Goal: Transaction & Acquisition: Purchase product/service

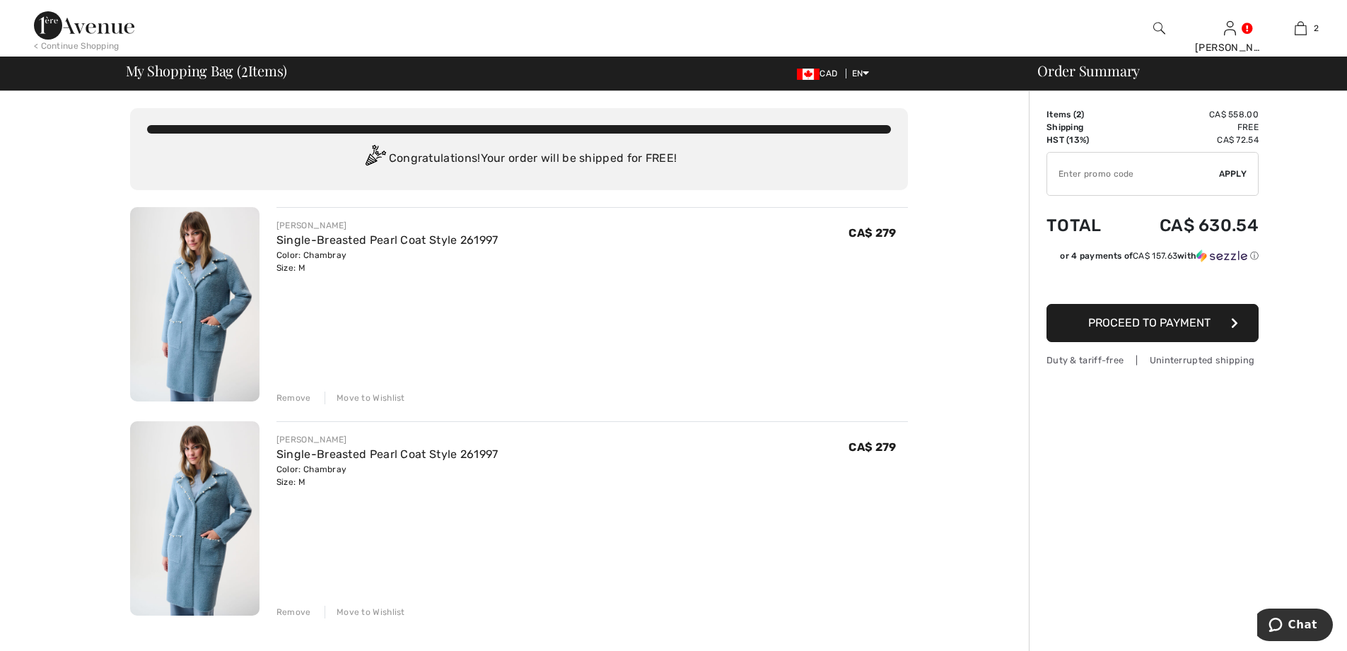
click at [295, 395] on div "Remove" at bounding box center [293, 398] width 35 height 13
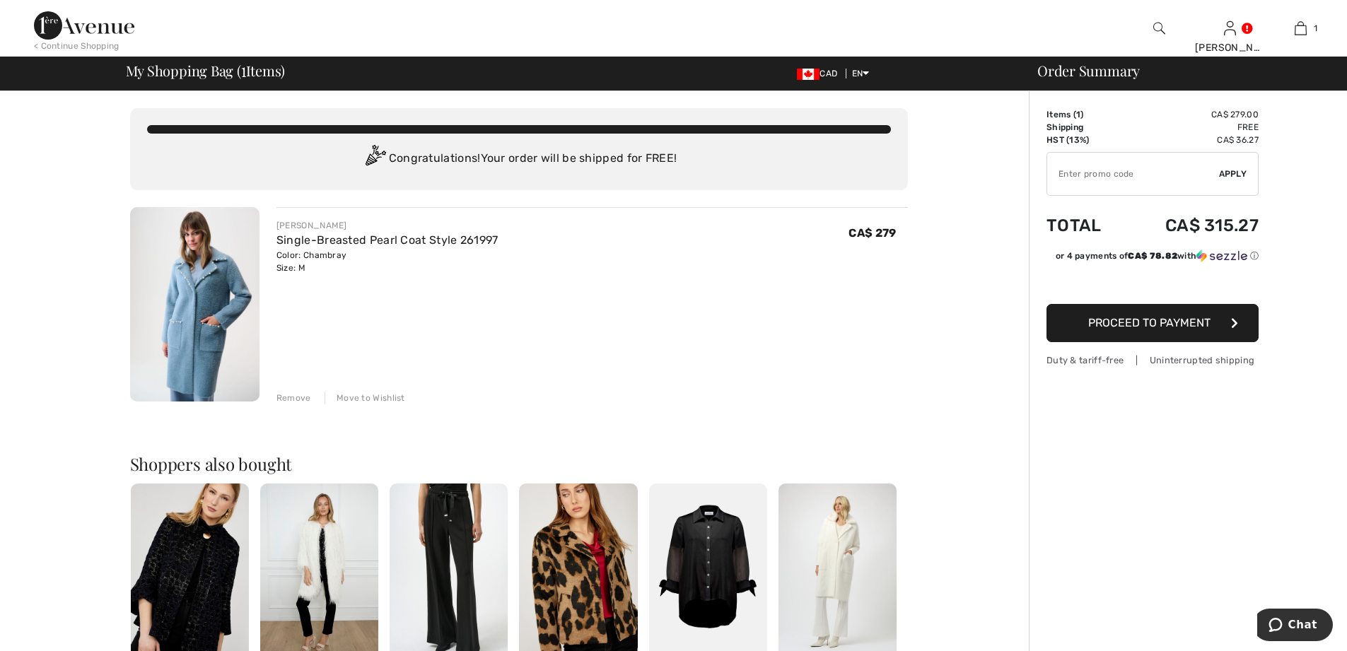
click at [1171, 322] on span "Proceed to Payment" at bounding box center [1149, 322] width 122 height 13
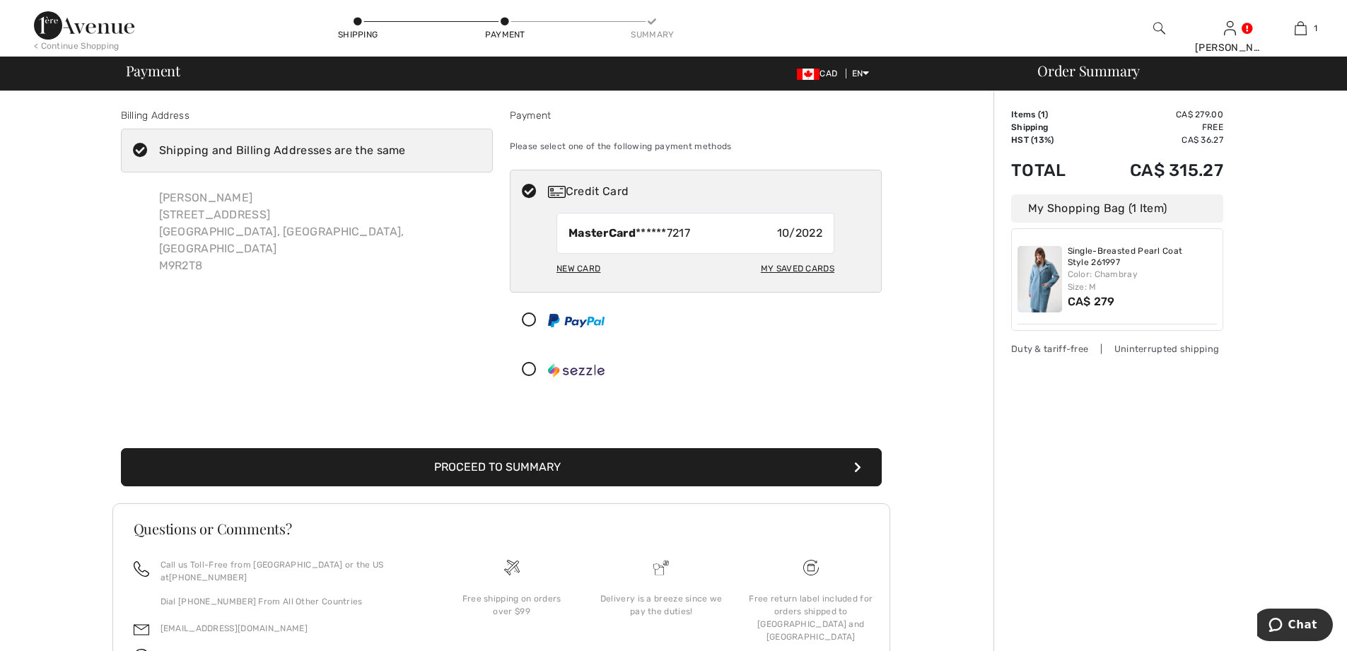
click at [580, 268] on div "New Card" at bounding box center [578, 269] width 44 height 24
radio input "true"
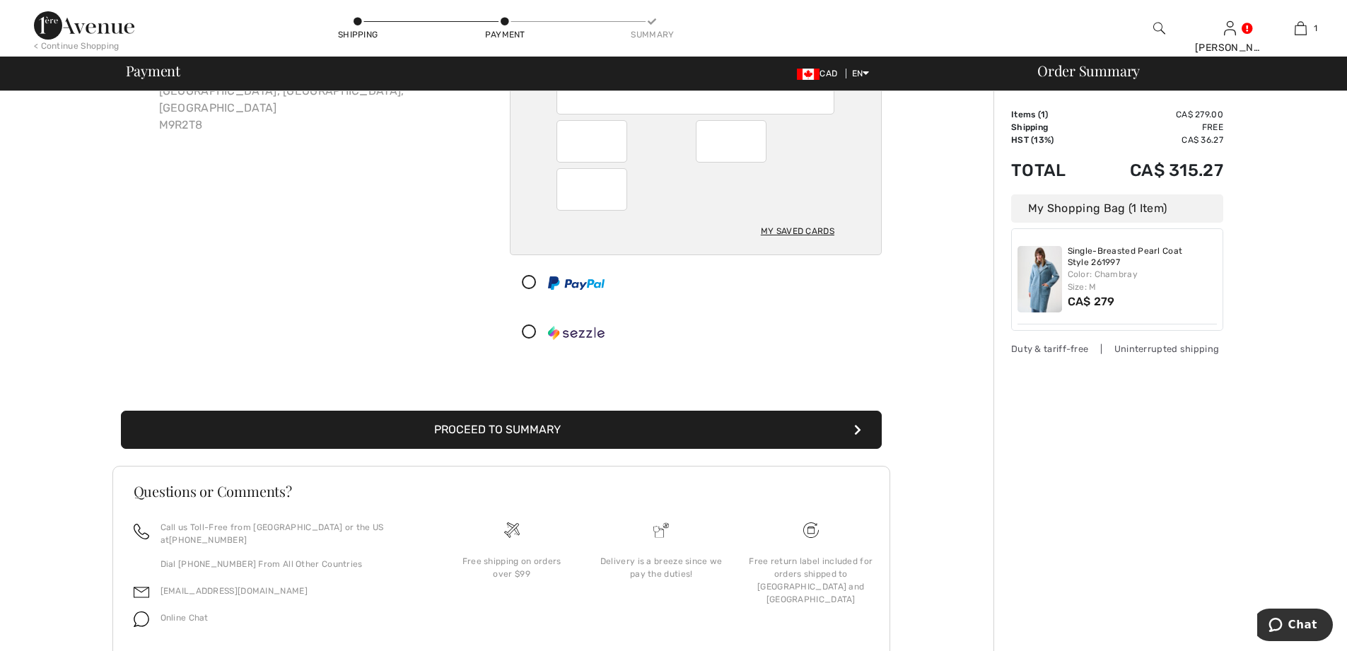
scroll to position [141, 0]
click at [513, 427] on button "Proceed to Summary" at bounding box center [501, 429] width 761 height 38
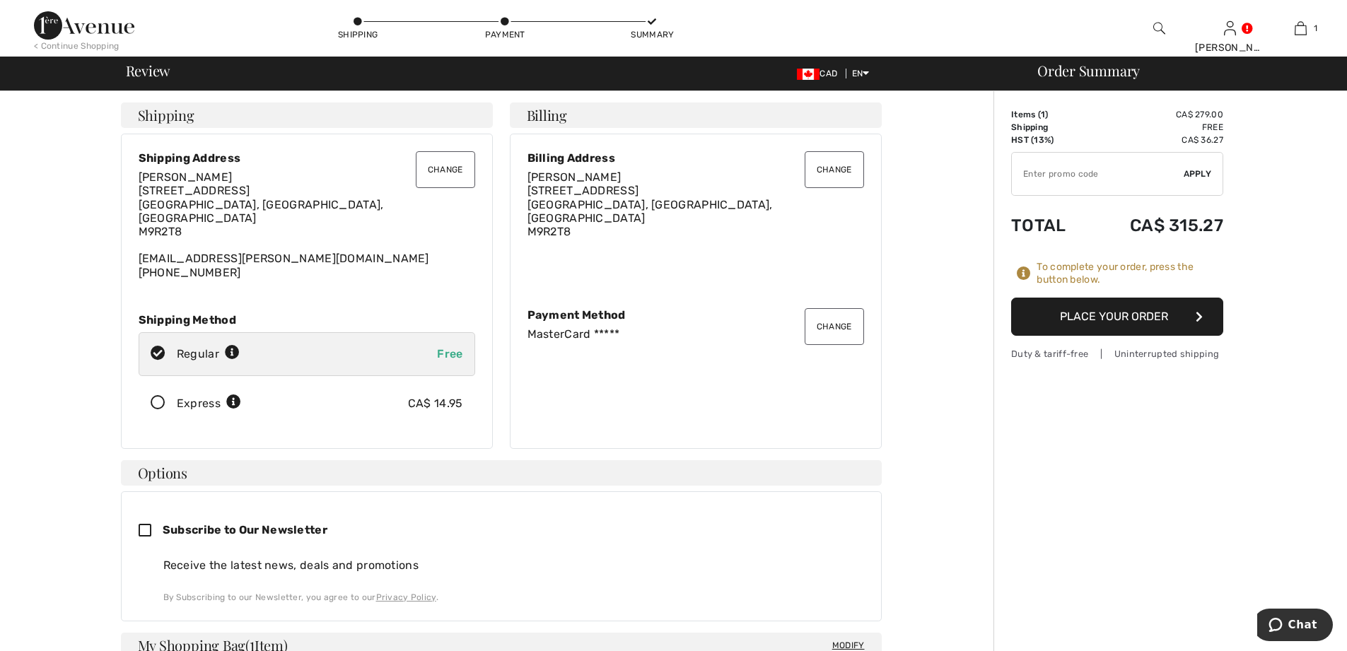
click at [1162, 315] on button "Place Your Order" at bounding box center [1117, 317] width 212 height 38
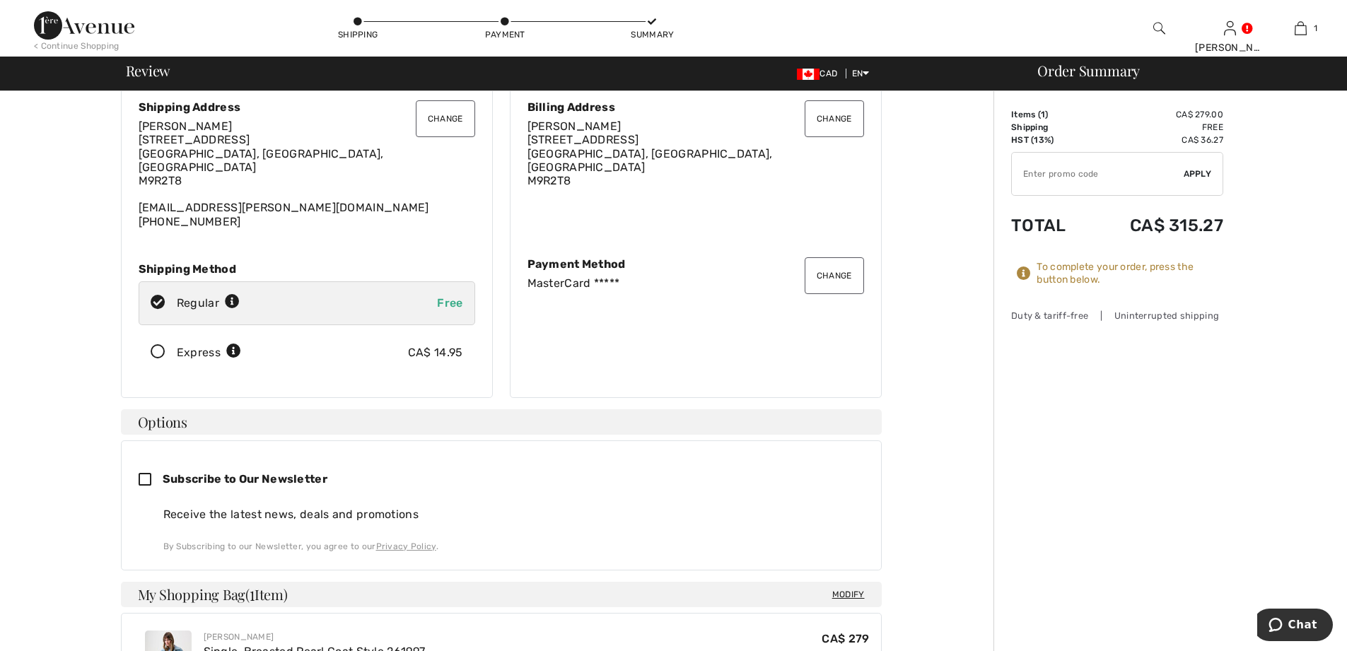
scroll to position [68, 0]
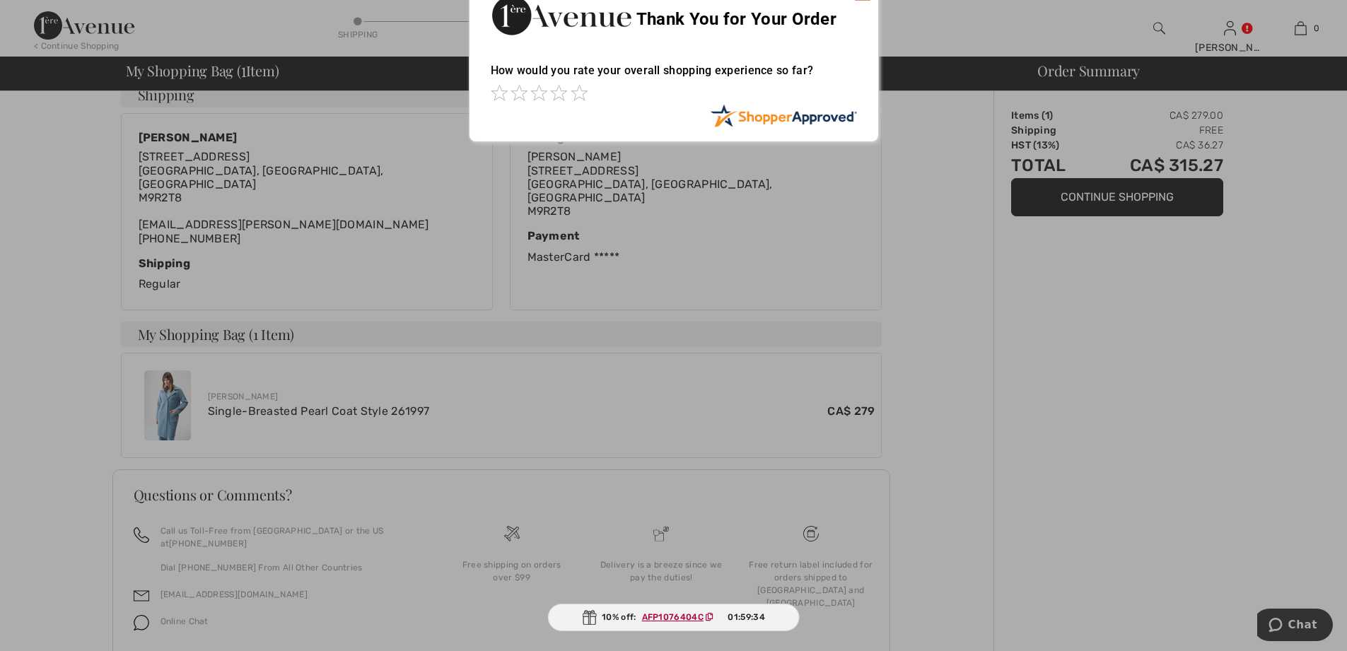
scroll to position [267, 0]
click at [579, 93] on span at bounding box center [578, 91] width 17 height 17
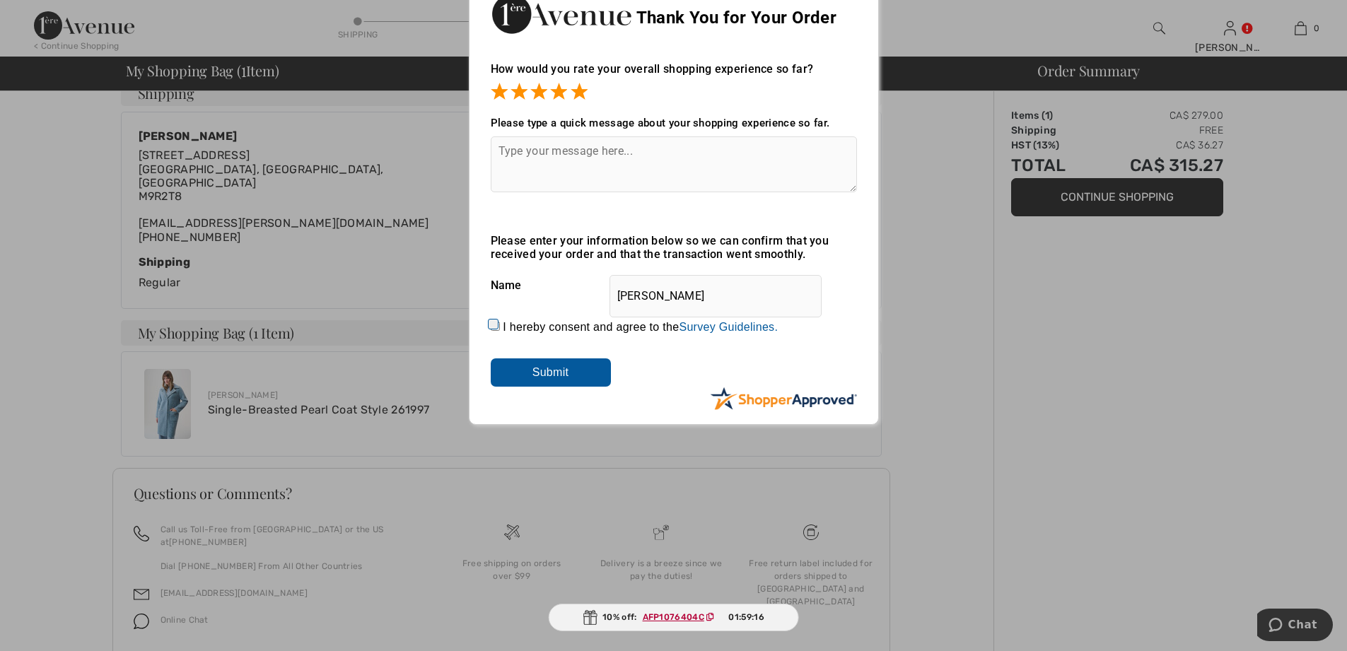
click at [491, 326] on input "I hereby consent and agree to the By submitting a review, you grant permission …" at bounding box center [495, 326] width 9 height 9
checkbox input "true"
click at [563, 370] on input "Submit" at bounding box center [551, 372] width 120 height 28
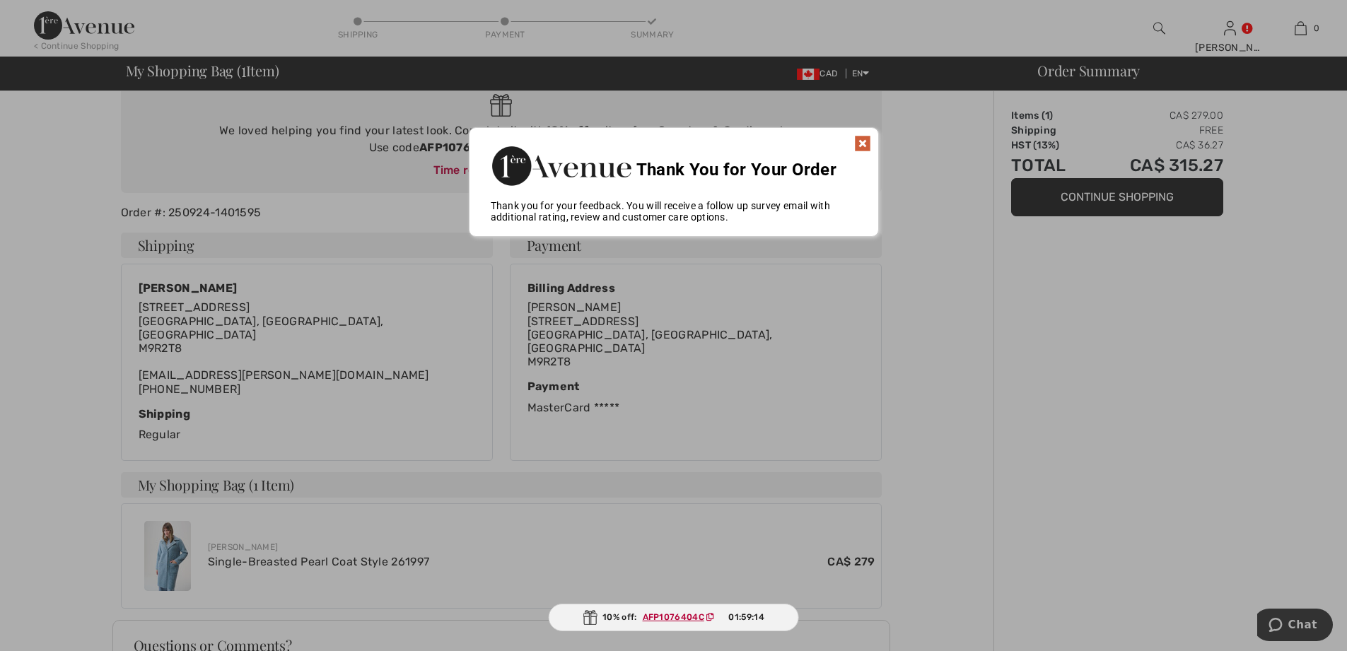
scroll to position [105, 0]
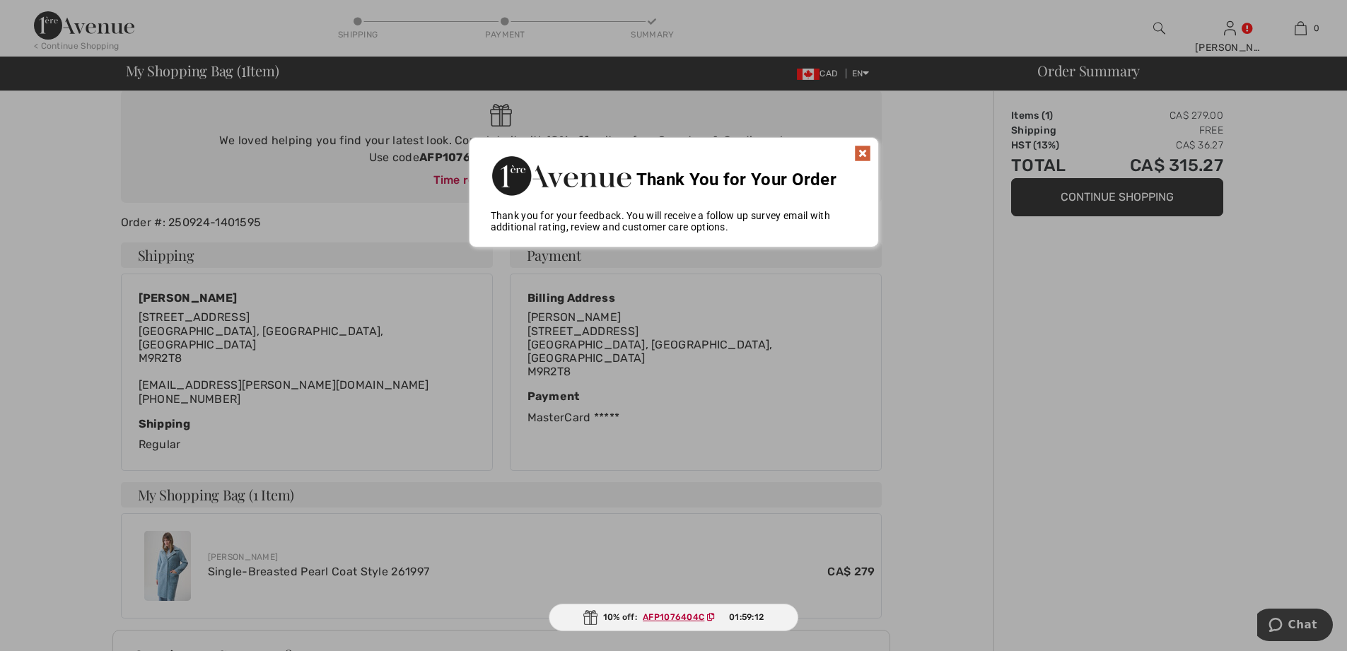
click at [862, 152] on img at bounding box center [862, 153] width 17 height 17
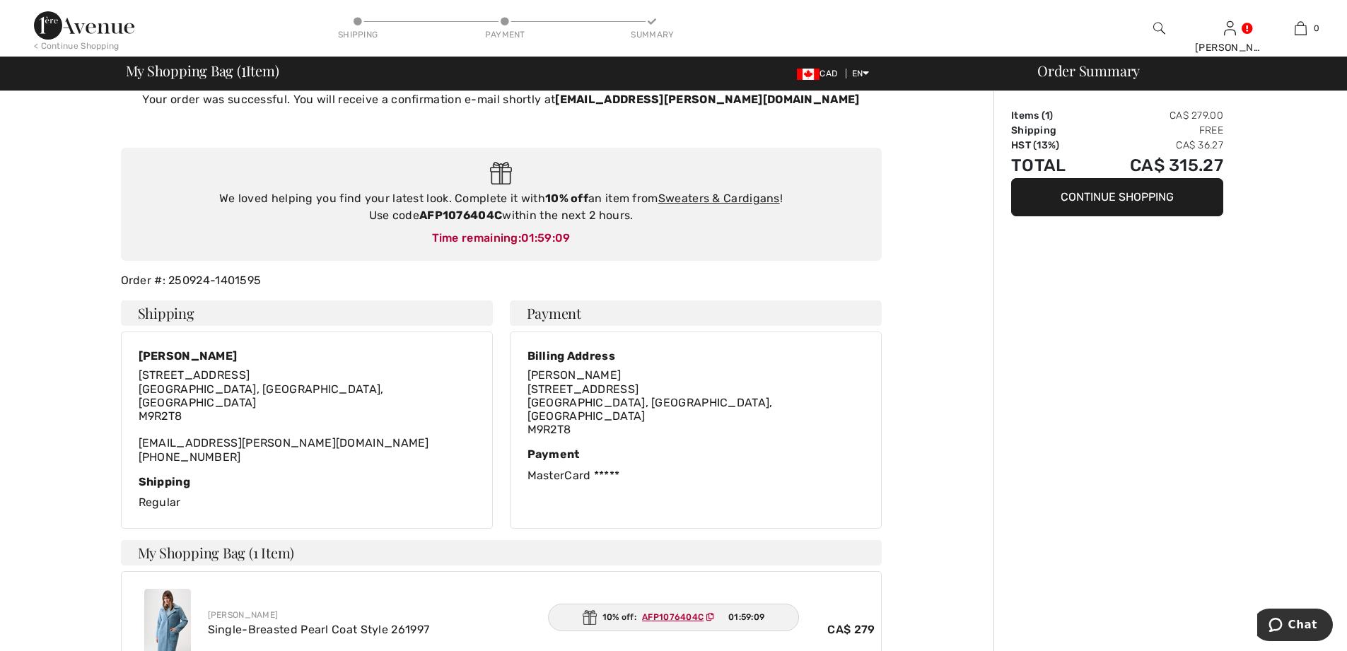
scroll to position [71, 0]
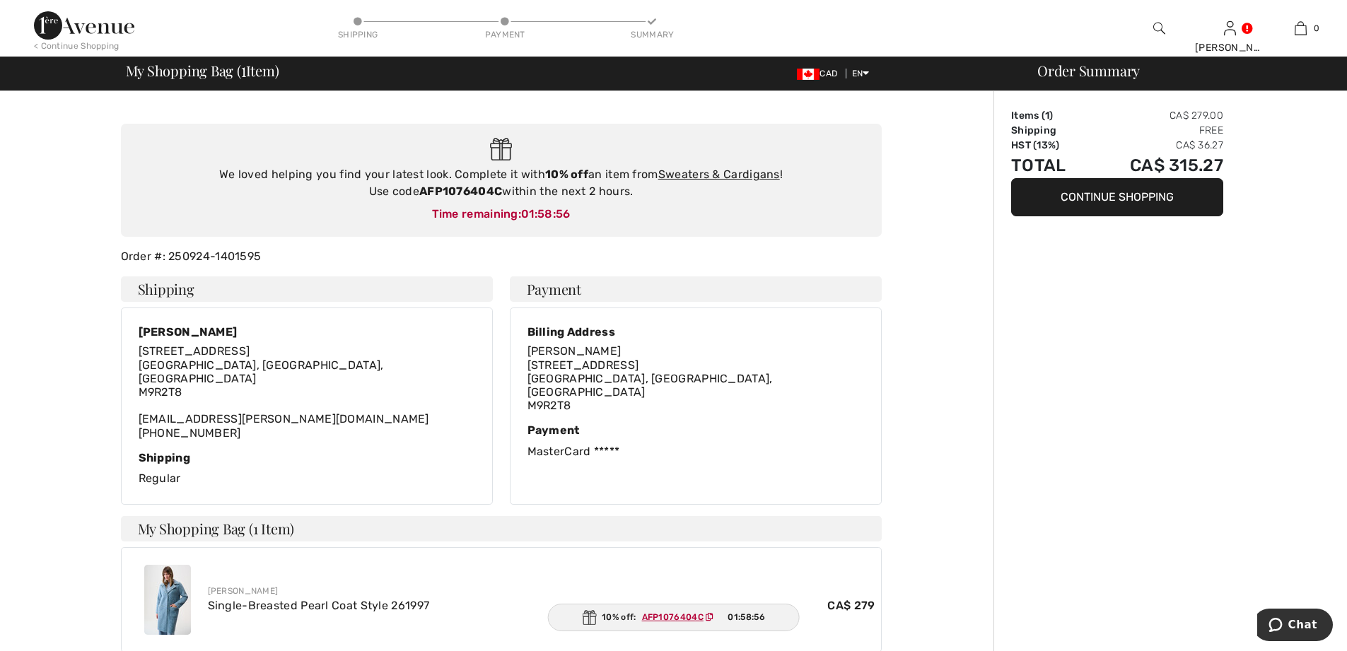
click at [669, 616] on ins "AFP1076404C" at bounding box center [673, 617] width 62 height 10
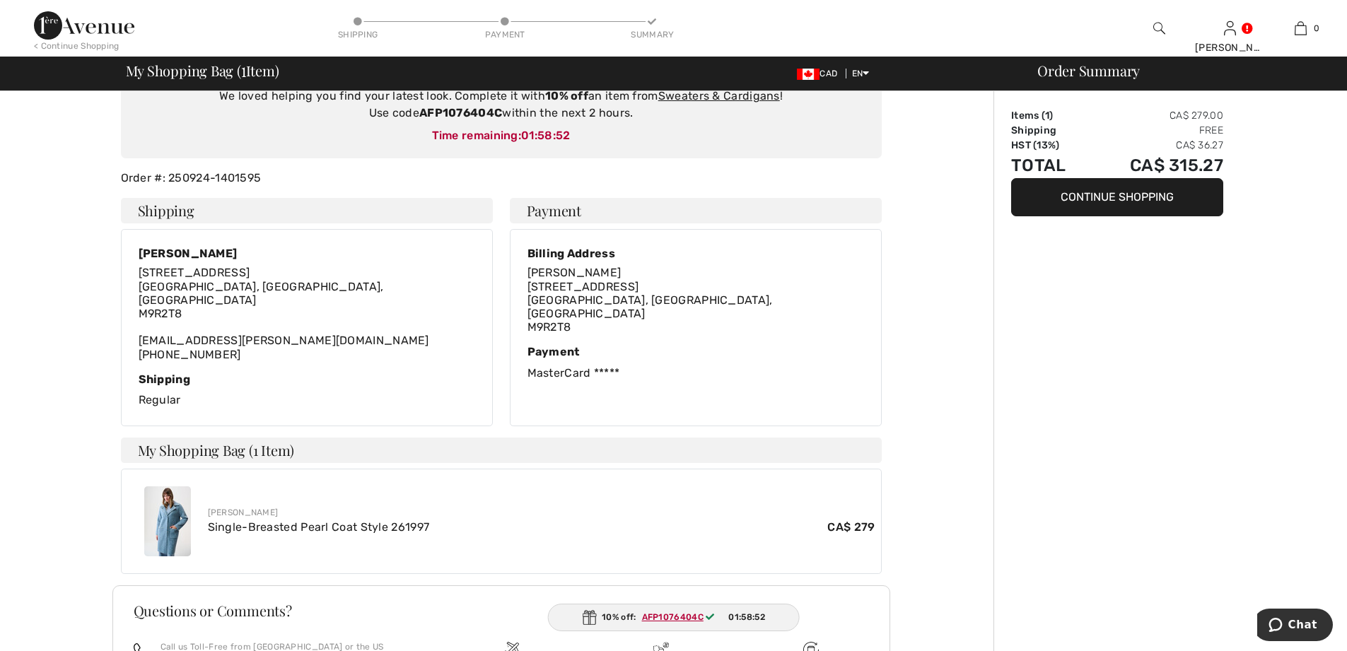
scroll to position [292, 0]
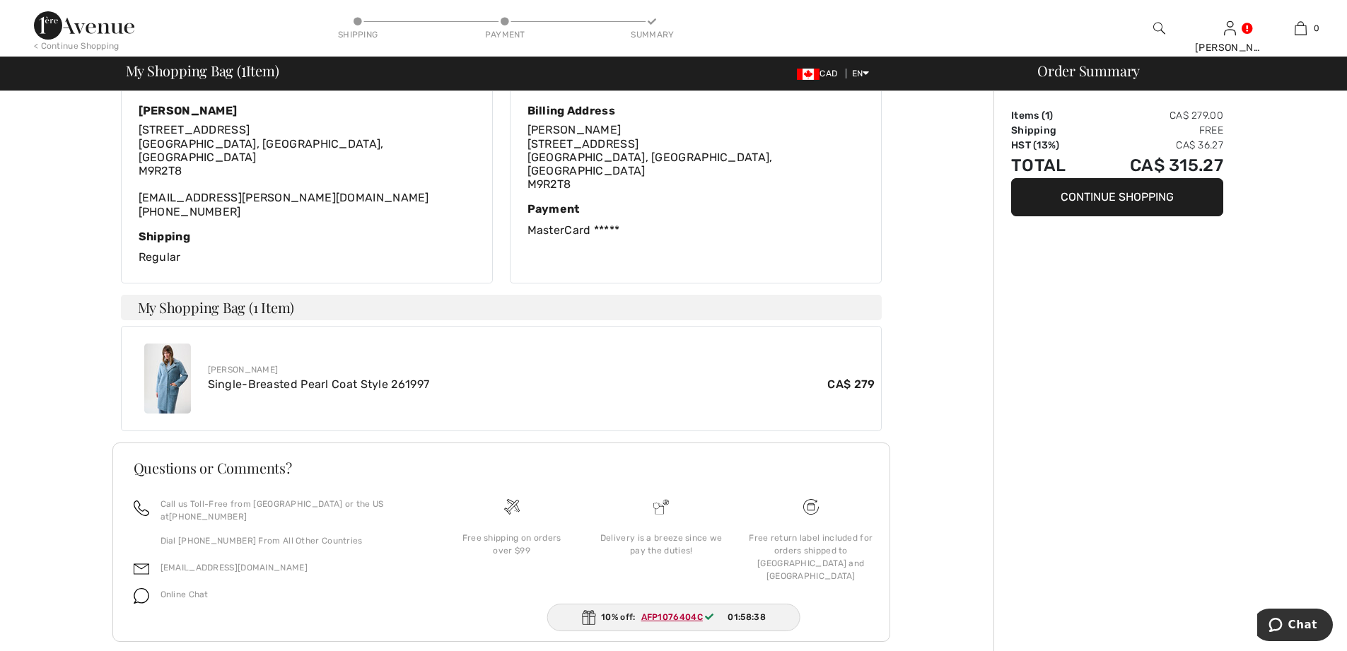
click at [144, 588] on img at bounding box center [142, 596] width 16 height 16
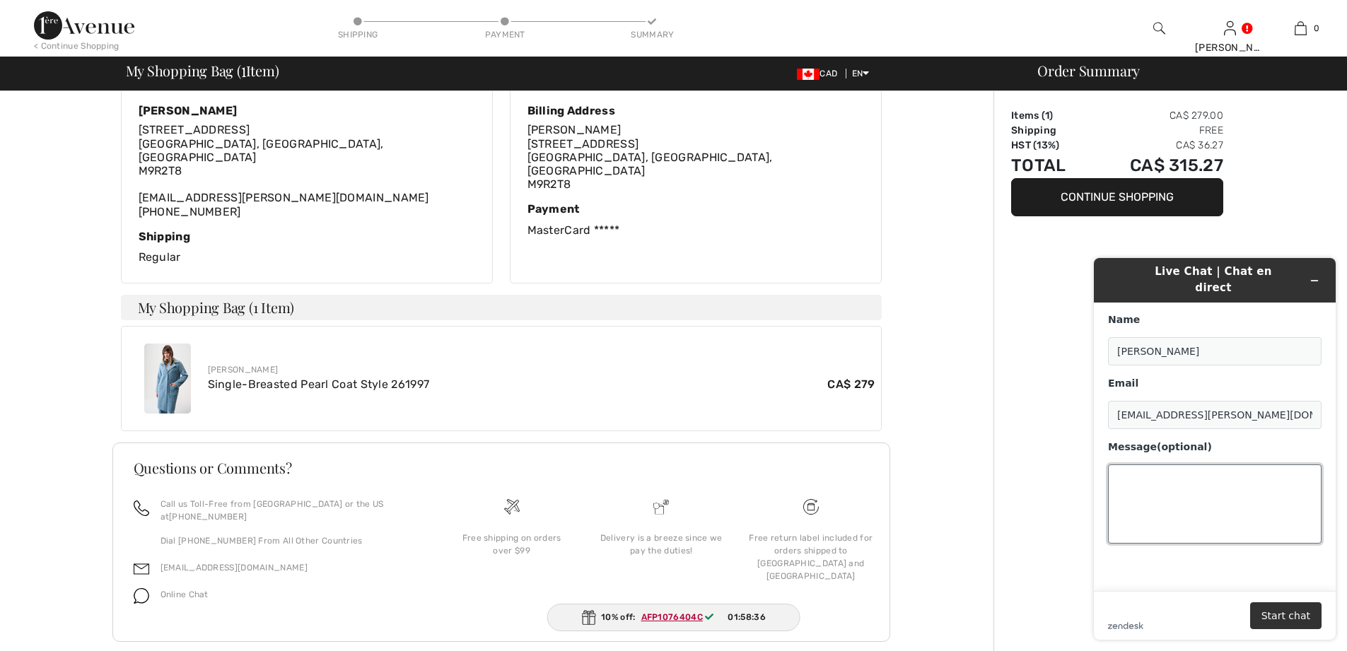
click at [1141, 464] on textarea "Message (optional)" at bounding box center [1214, 503] width 213 height 79
type textarea "i forgot to add the 10% code can you please add it to my account"
click at [1292, 613] on button "Start chat" at bounding box center [1285, 615] width 71 height 27
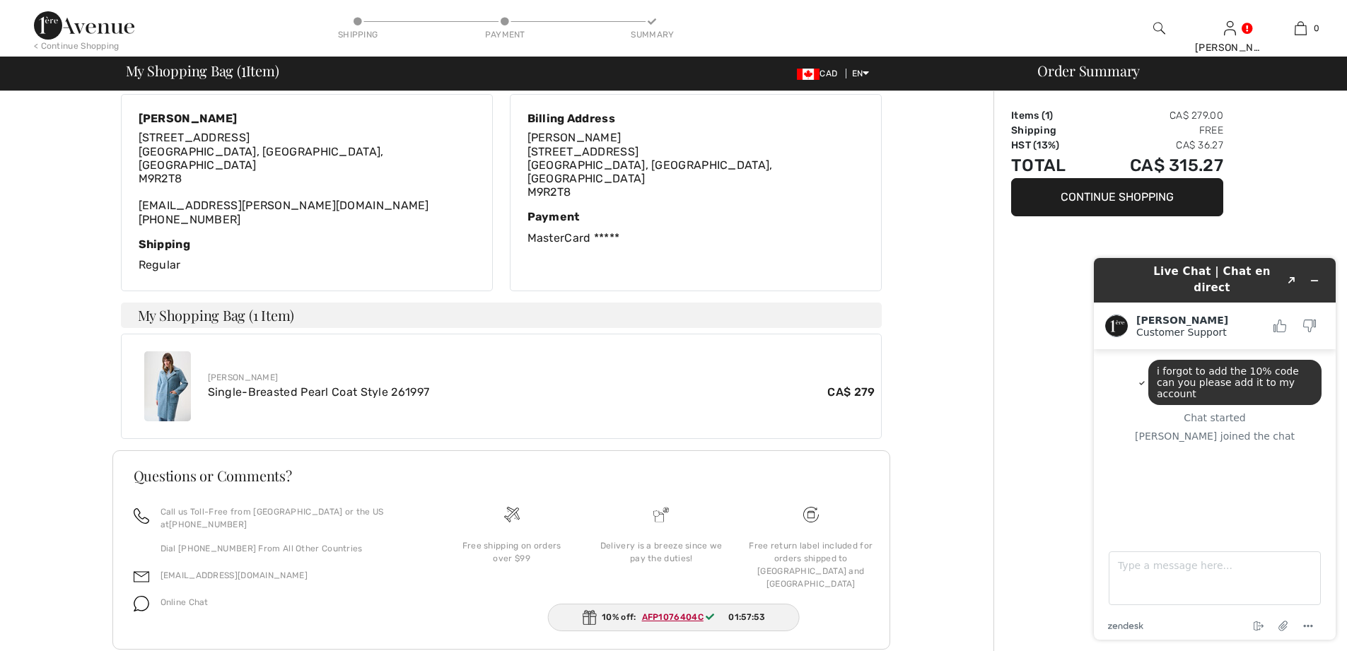
scroll to position [283, 0]
click at [169, 375] on img at bounding box center [167, 387] width 47 height 70
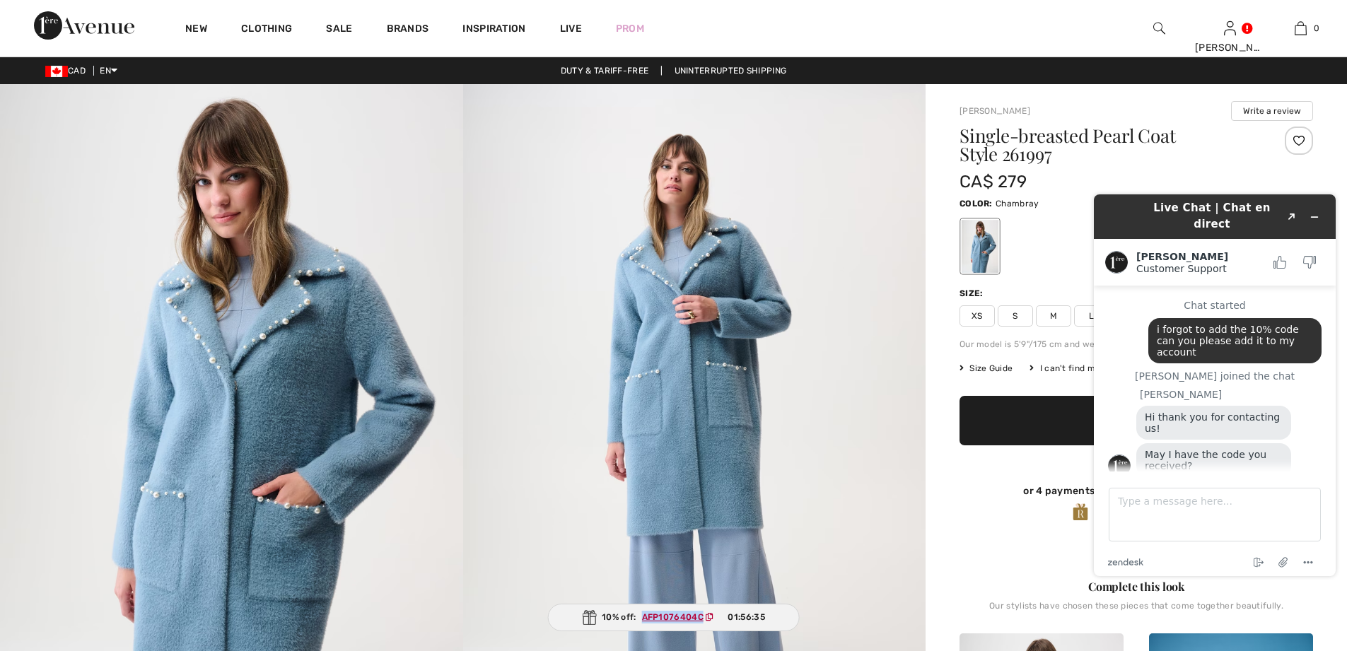
drag, startPoint x: 703, startPoint y: 614, endPoint x: 642, endPoint y: 611, distance: 60.8
click at [642, 611] on span "AFP1076404C" at bounding box center [680, 617] width 89 height 13
copy ins "AFP1076404C"
paste textarea "AFP1076404C"
type textarea "AFP1076404C"
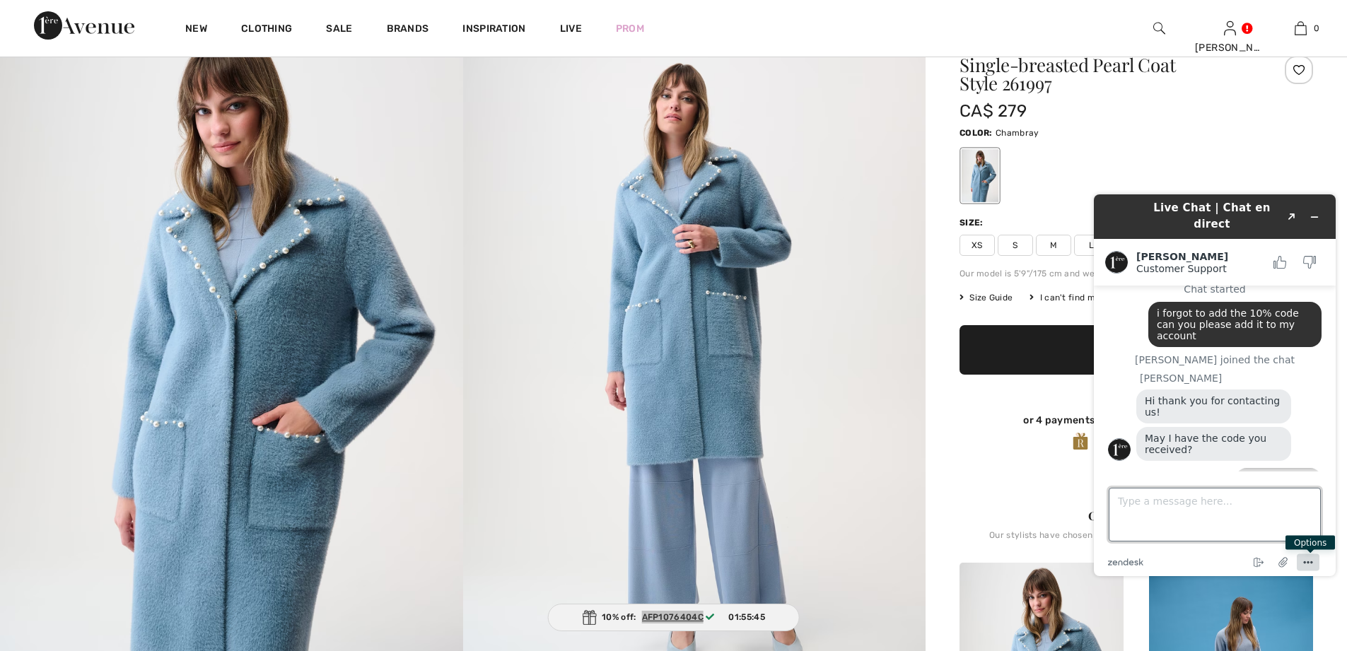
scroll to position [98, 0]
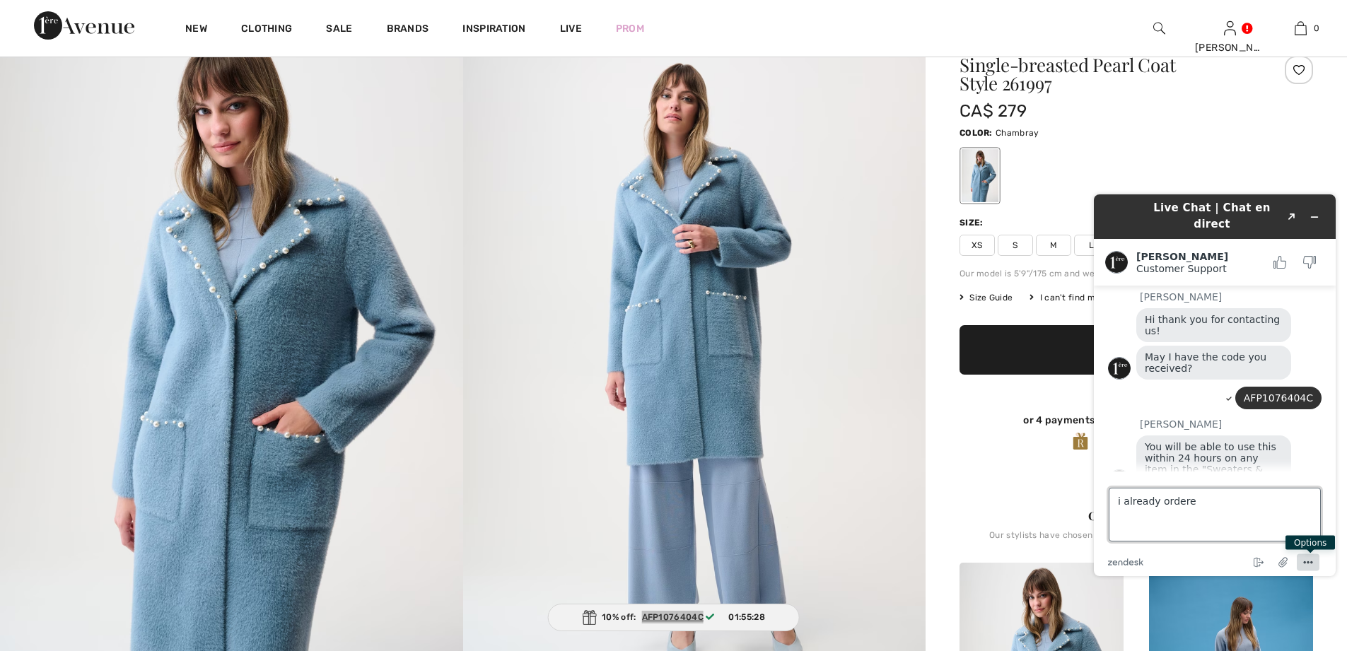
type textarea "i already ordered"
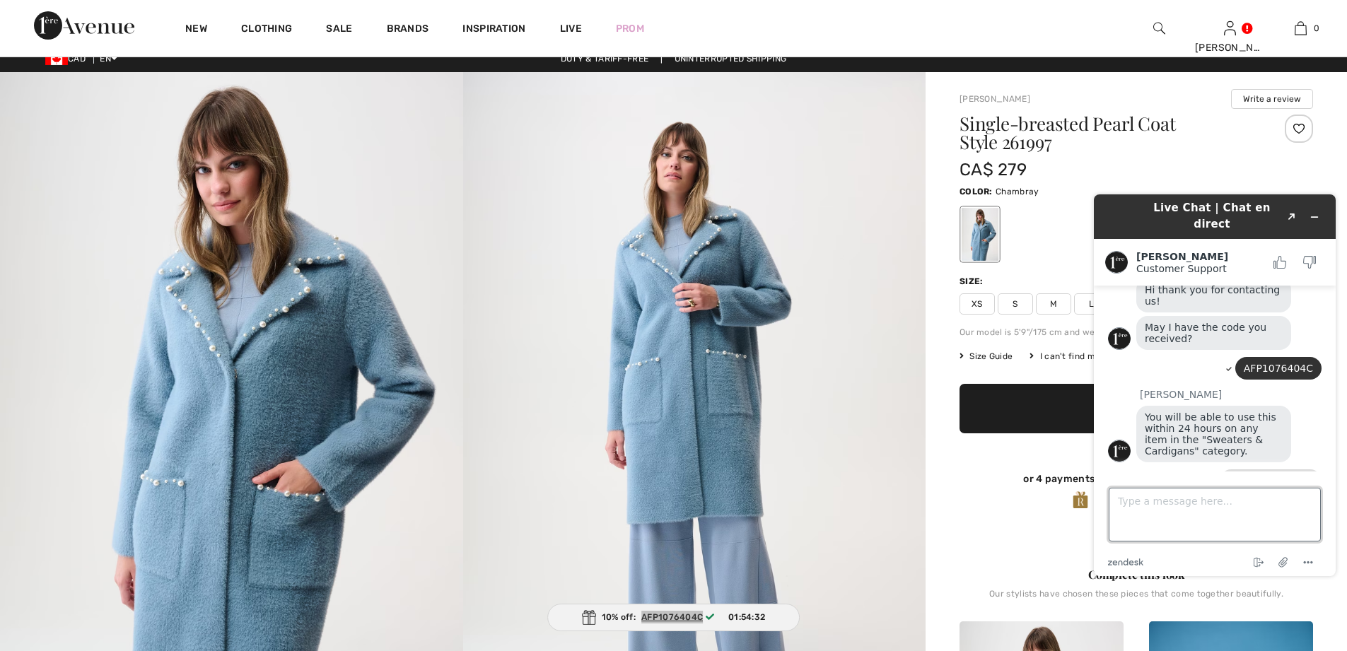
scroll to position [0, 0]
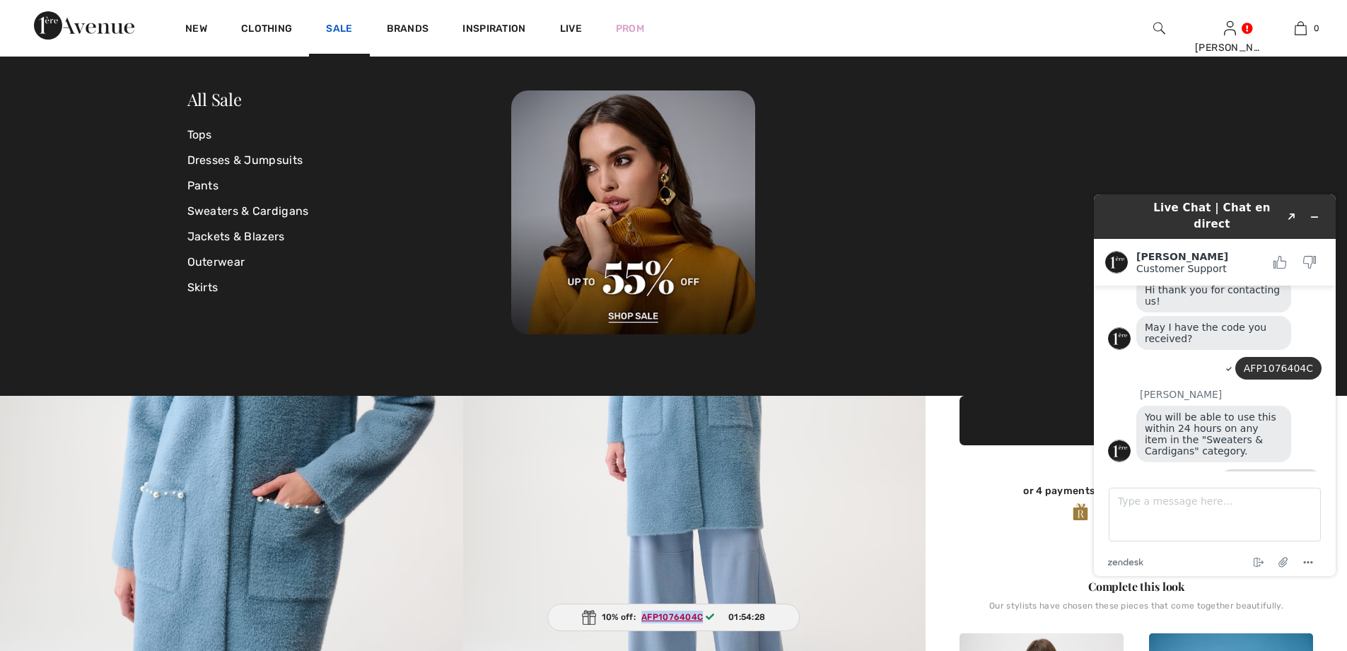
click at [344, 30] on link "Sale" at bounding box center [339, 30] width 26 height 15
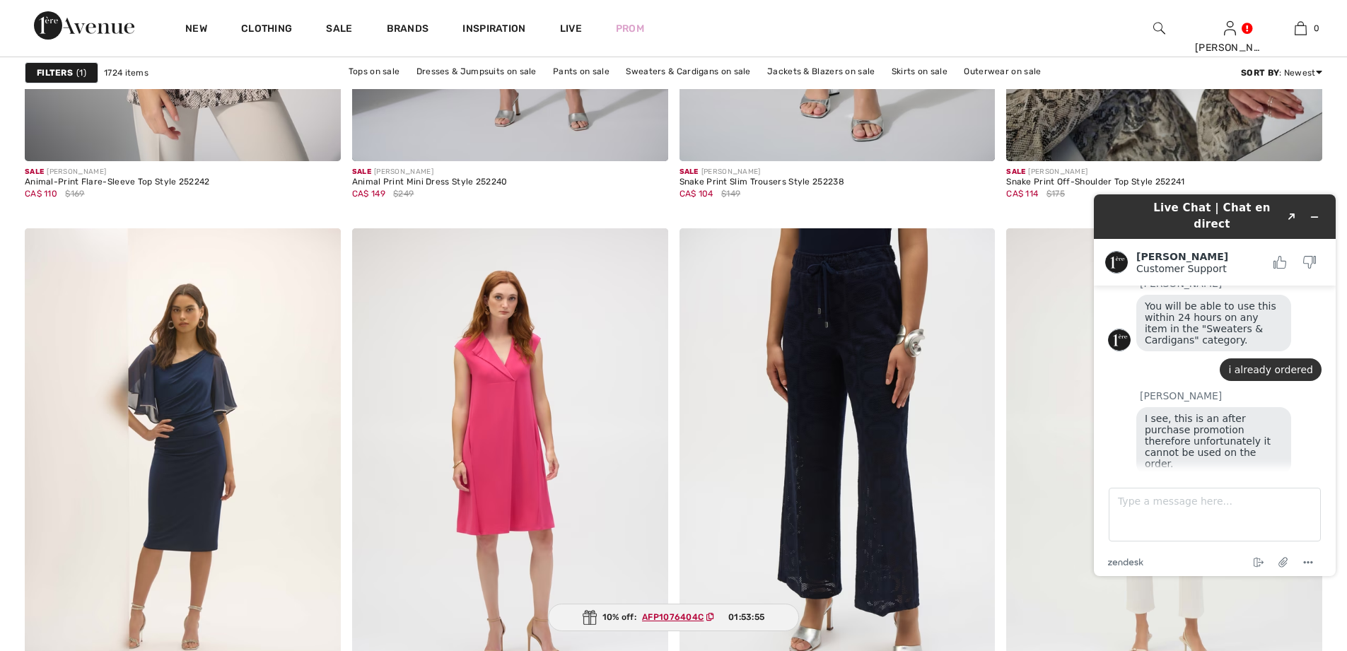
scroll to position [238, 0]
click at [1317, 212] on icon "Minimize widget" at bounding box center [1314, 217] width 10 height 10
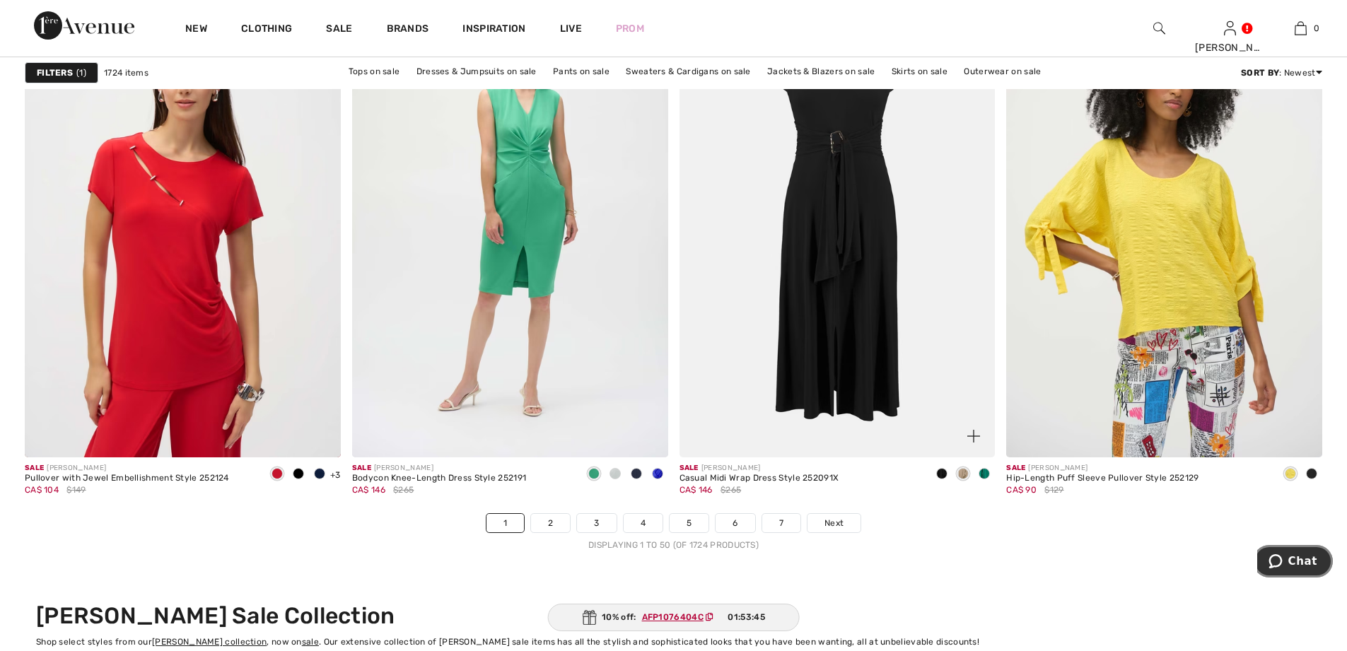
scroll to position [7847, 0]
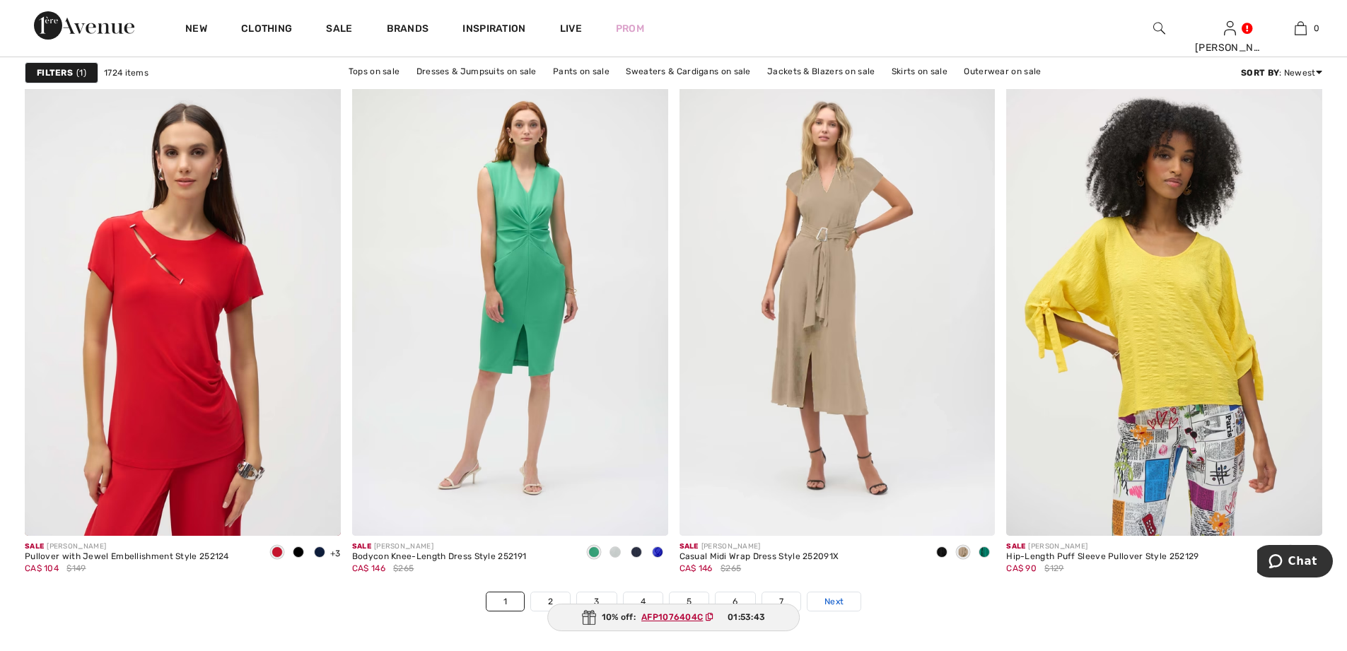
click at [840, 599] on span "Next" at bounding box center [833, 601] width 19 height 13
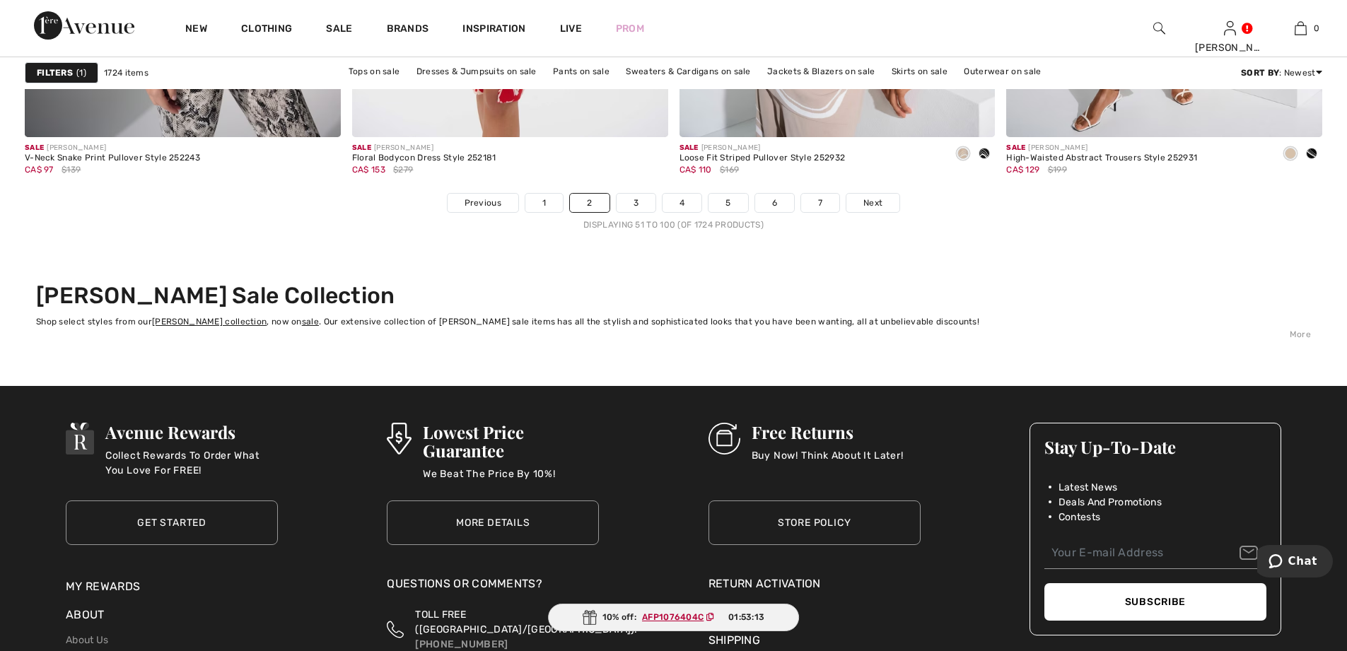
scroll to position [8271, 0]
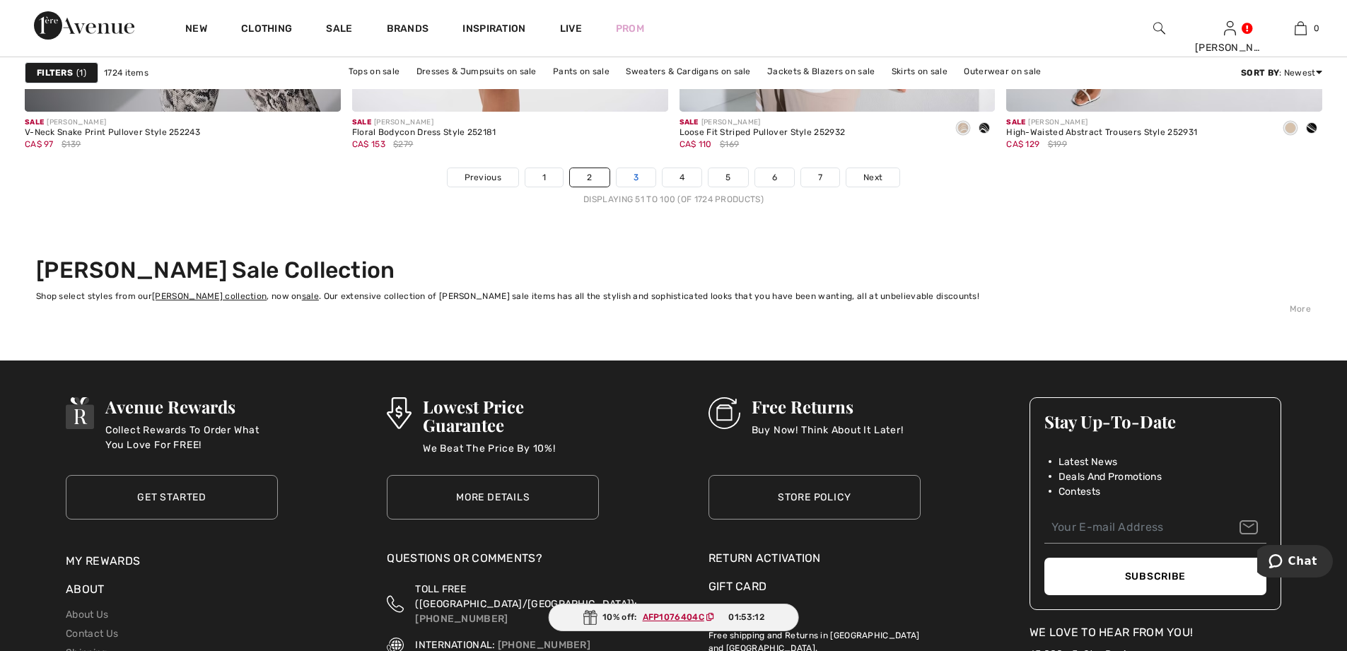
click at [638, 174] on link "3" at bounding box center [635, 177] width 39 height 18
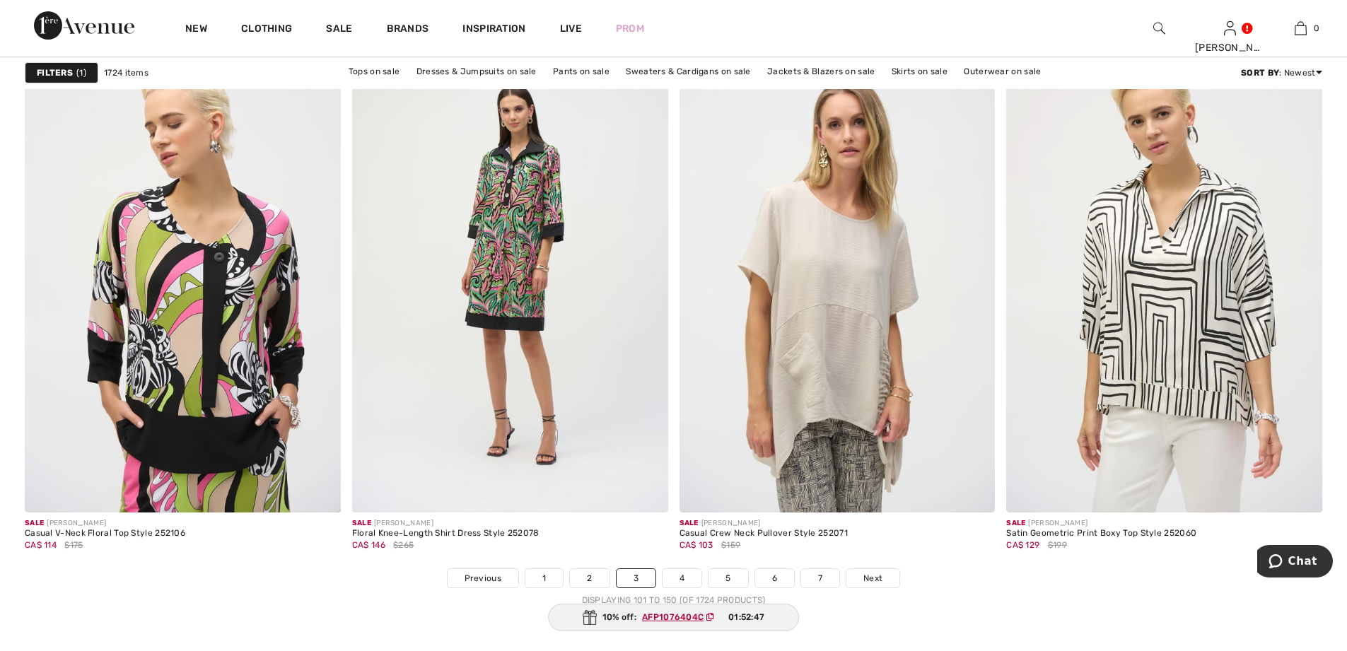
scroll to position [7917, 0]
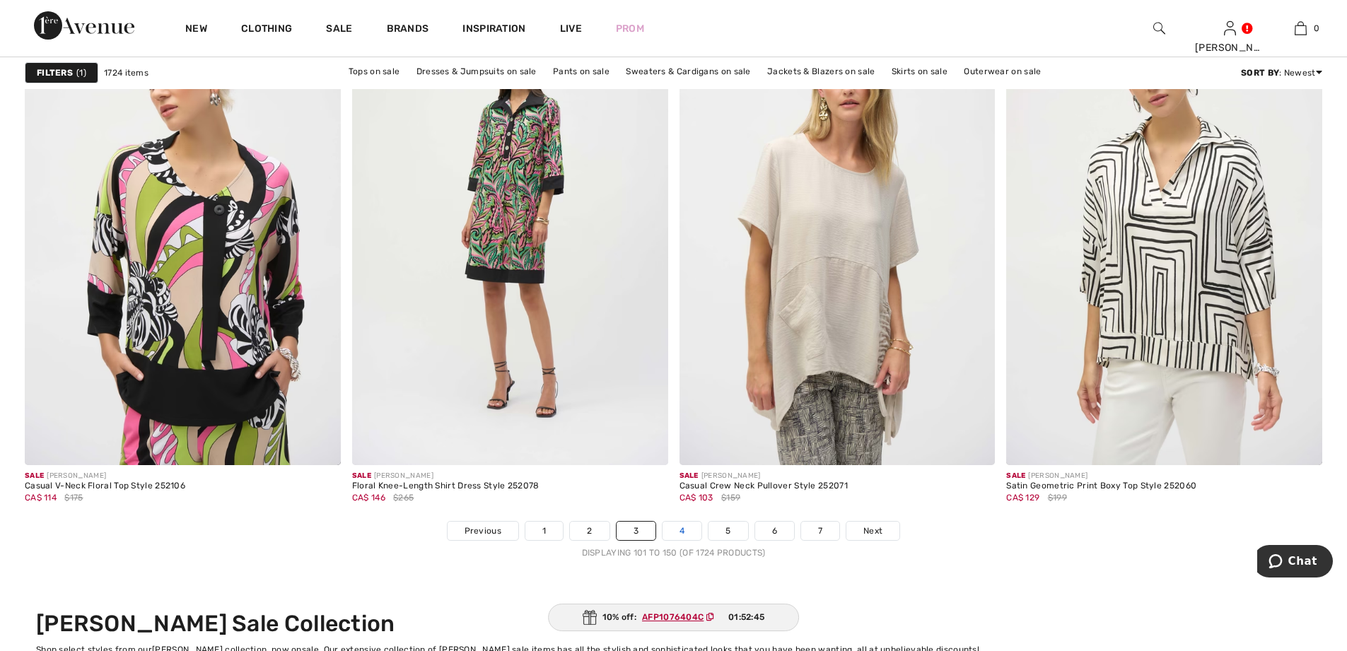
click at [682, 532] on link "4" at bounding box center [681, 531] width 39 height 18
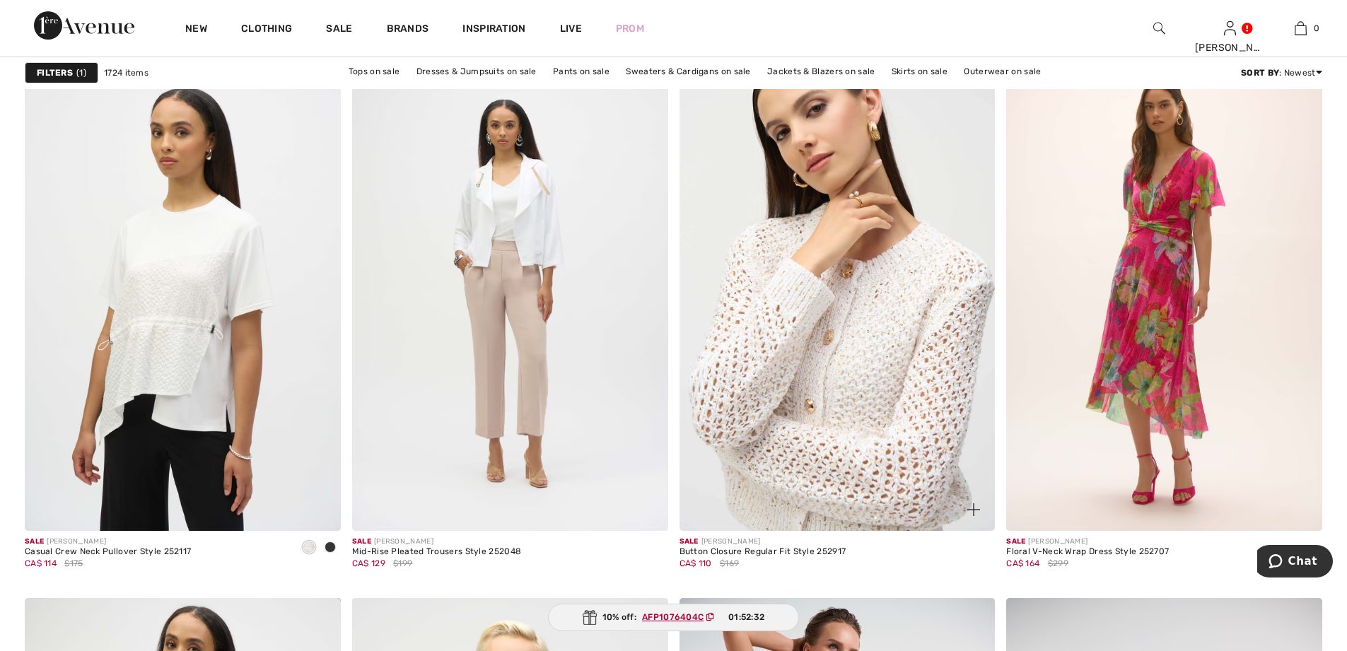
scroll to position [2545, 0]
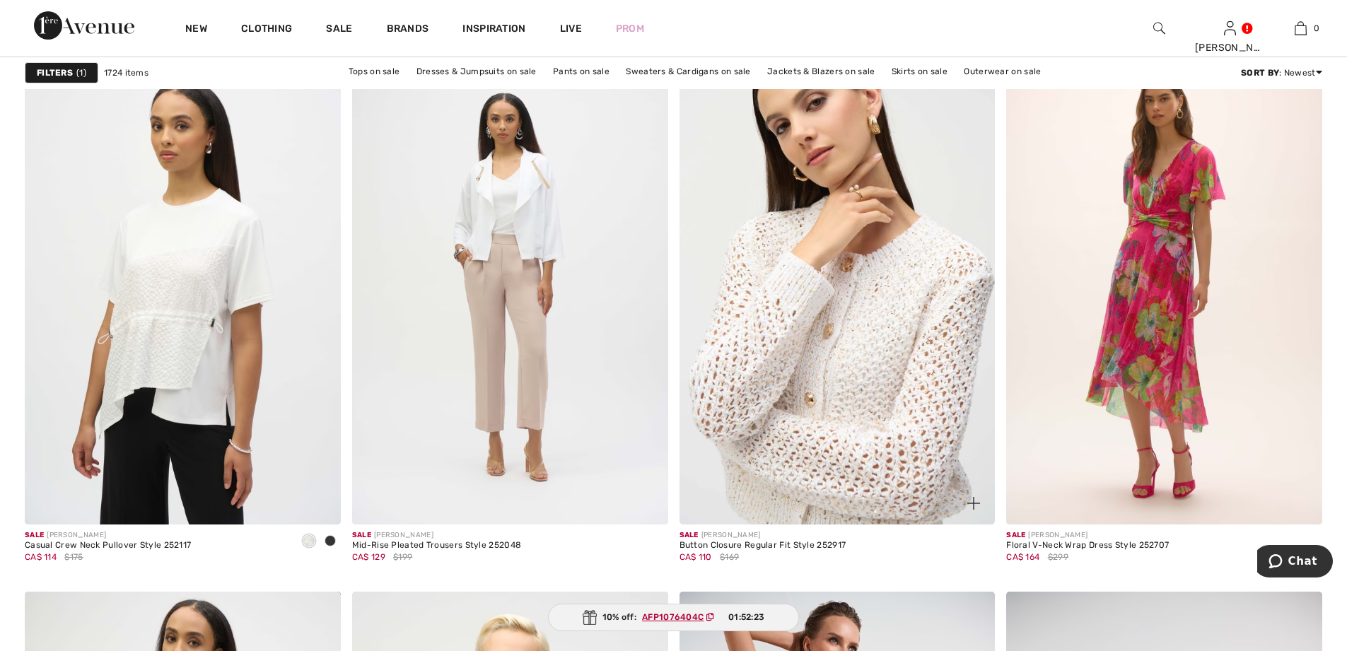
click at [825, 423] on img at bounding box center [837, 288] width 316 height 474
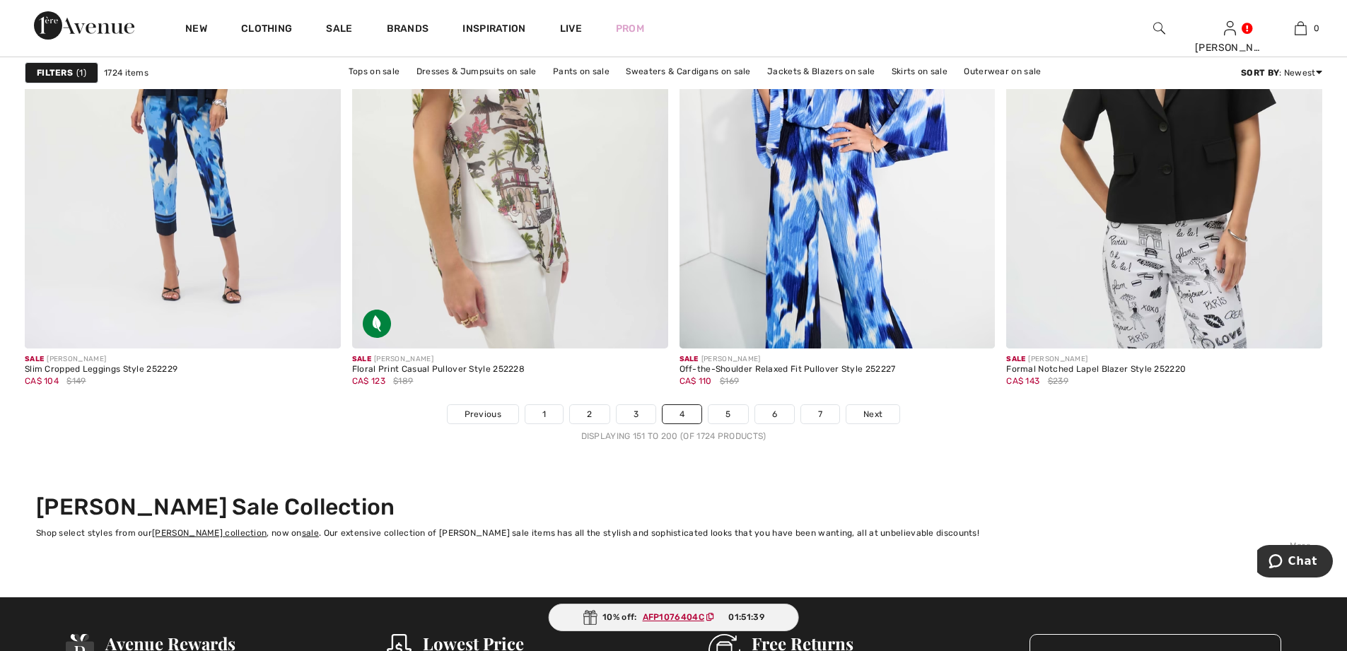
scroll to position [8200, 0]
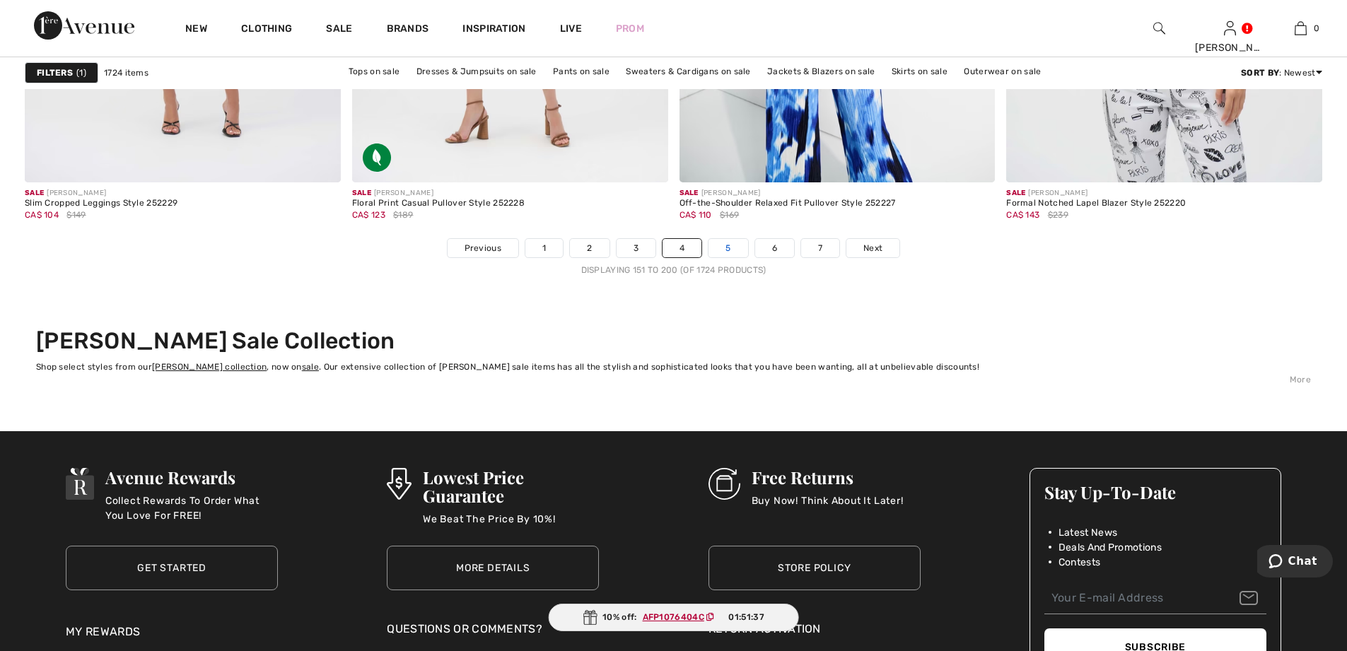
click at [727, 247] on link "5" at bounding box center [727, 248] width 39 height 18
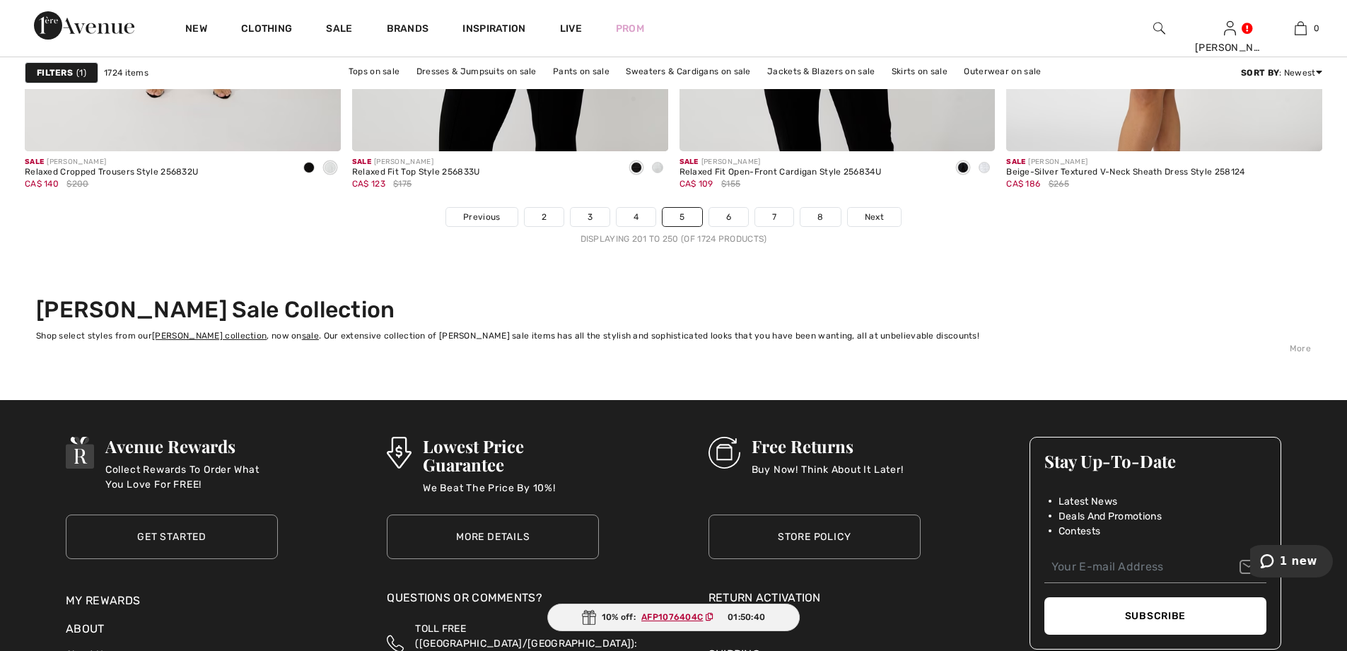
scroll to position [8271, 0]
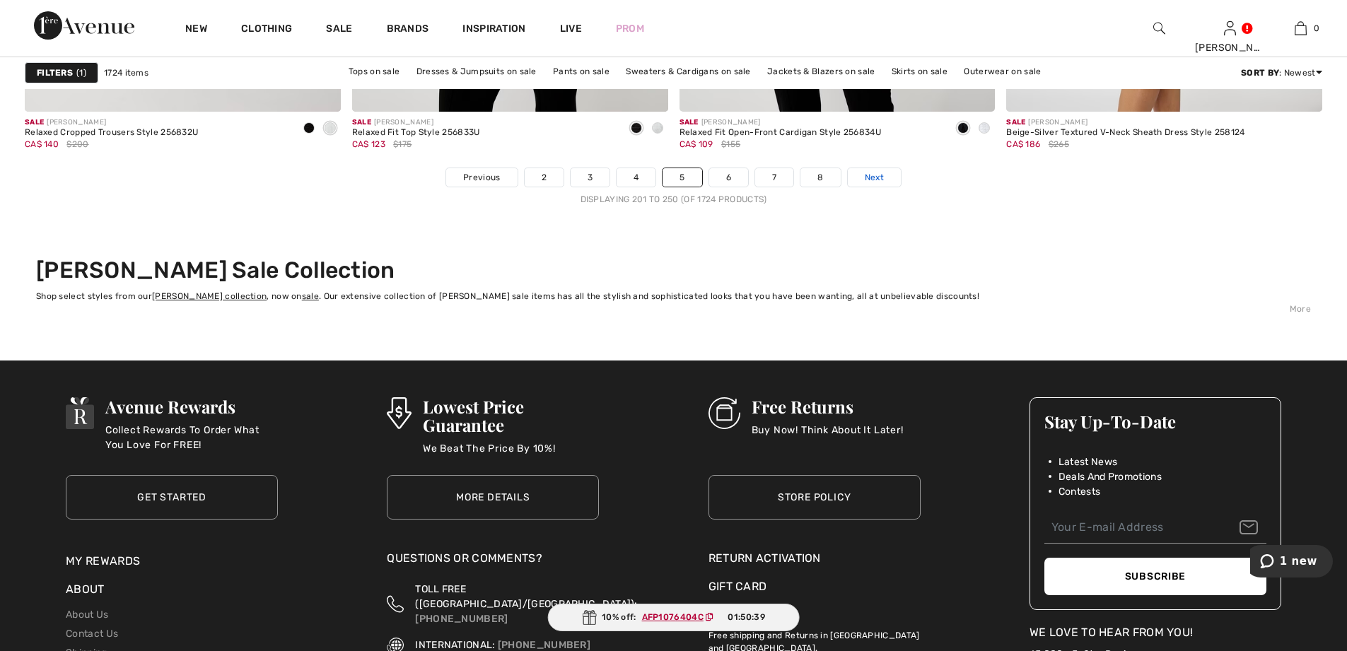
click at [883, 180] on span "Next" at bounding box center [874, 177] width 19 height 13
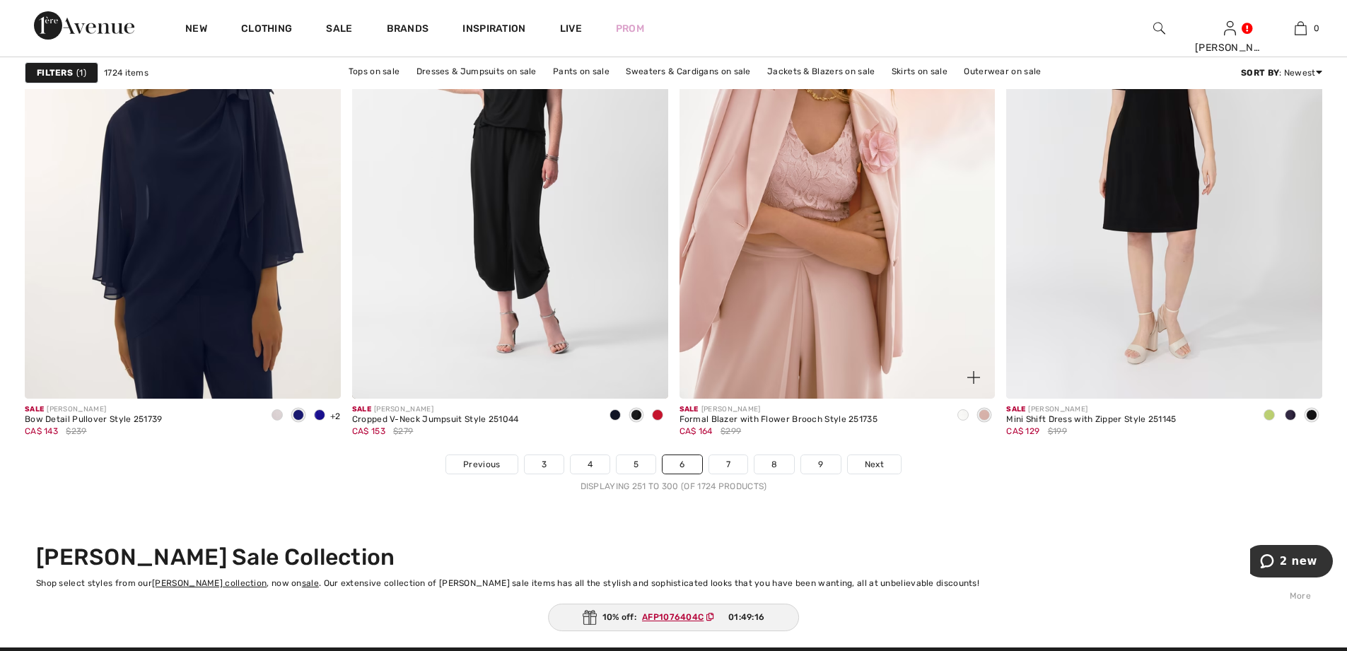
scroll to position [7988, 0]
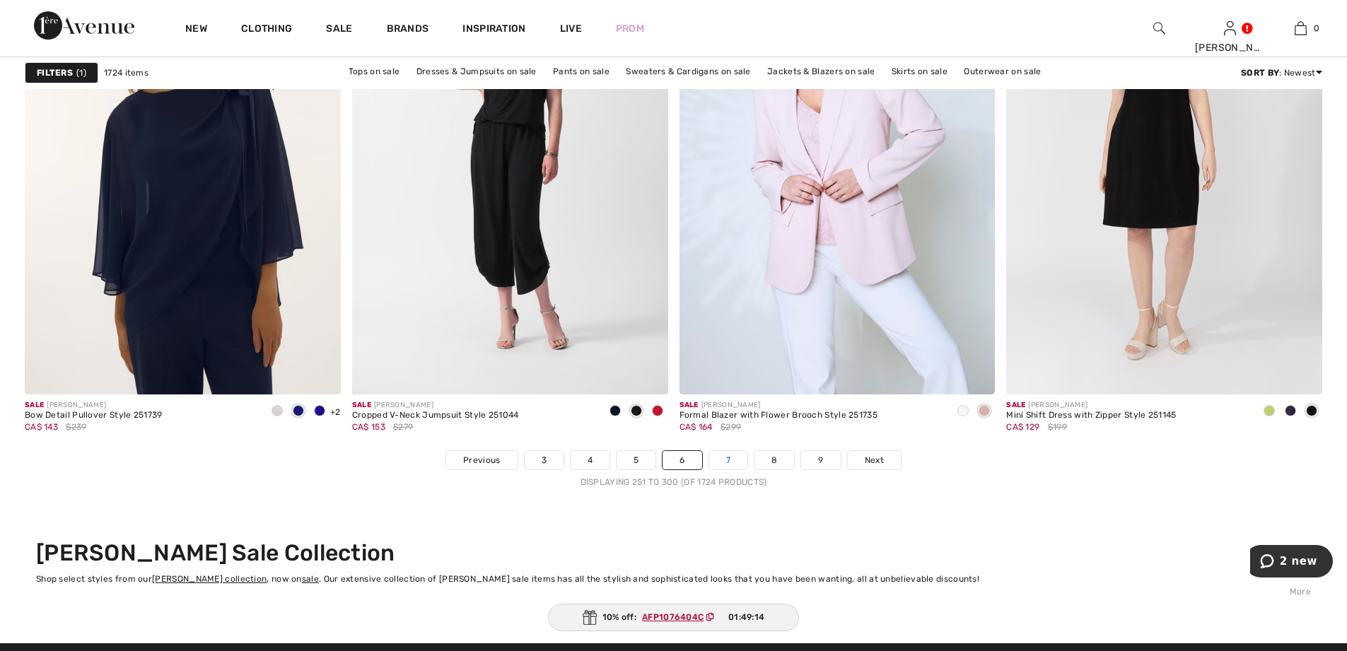
click at [724, 459] on link "7" at bounding box center [728, 460] width 38 height 18
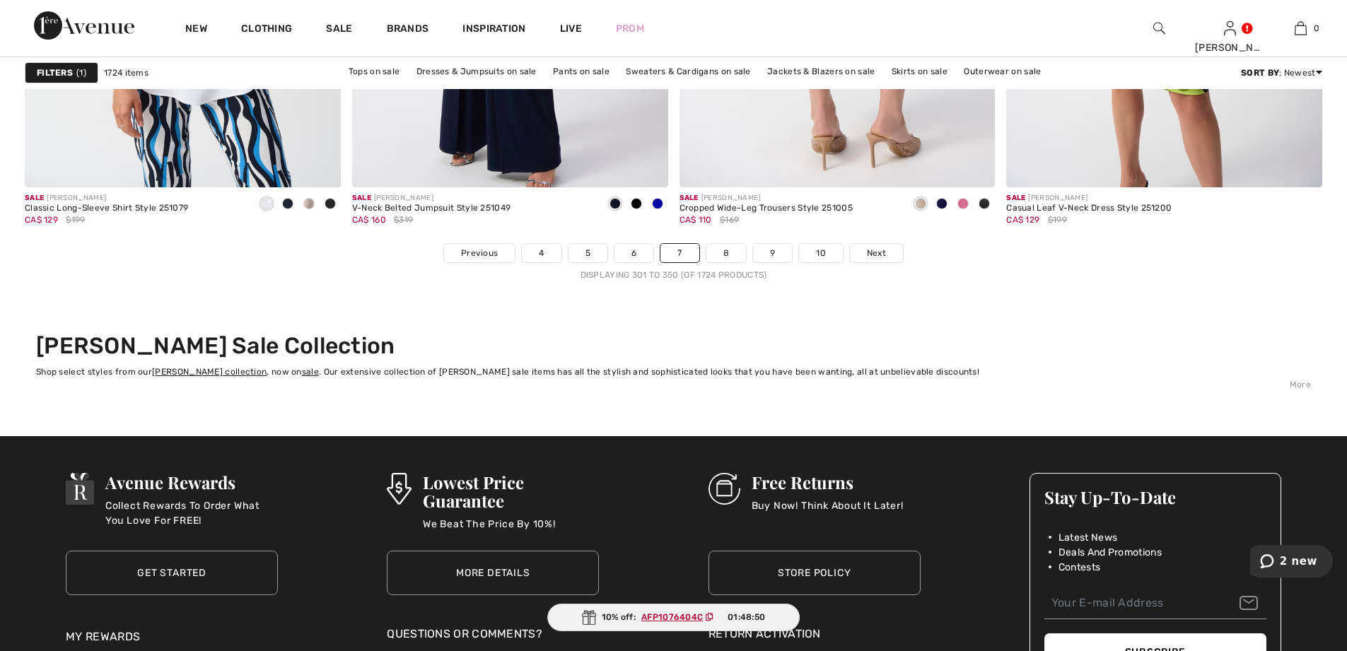
scroll to position [8200, 0]
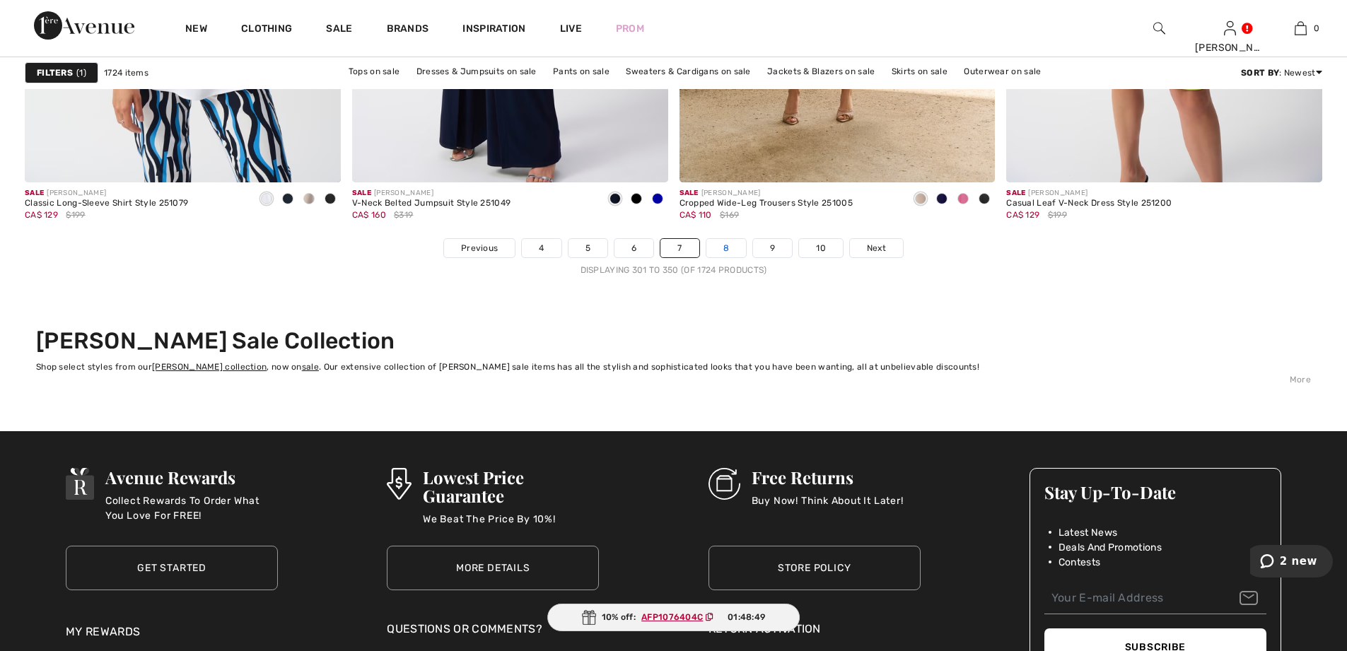
click at [727, 250] on link "8" at bounding box center [726, 248] width 40 height 18
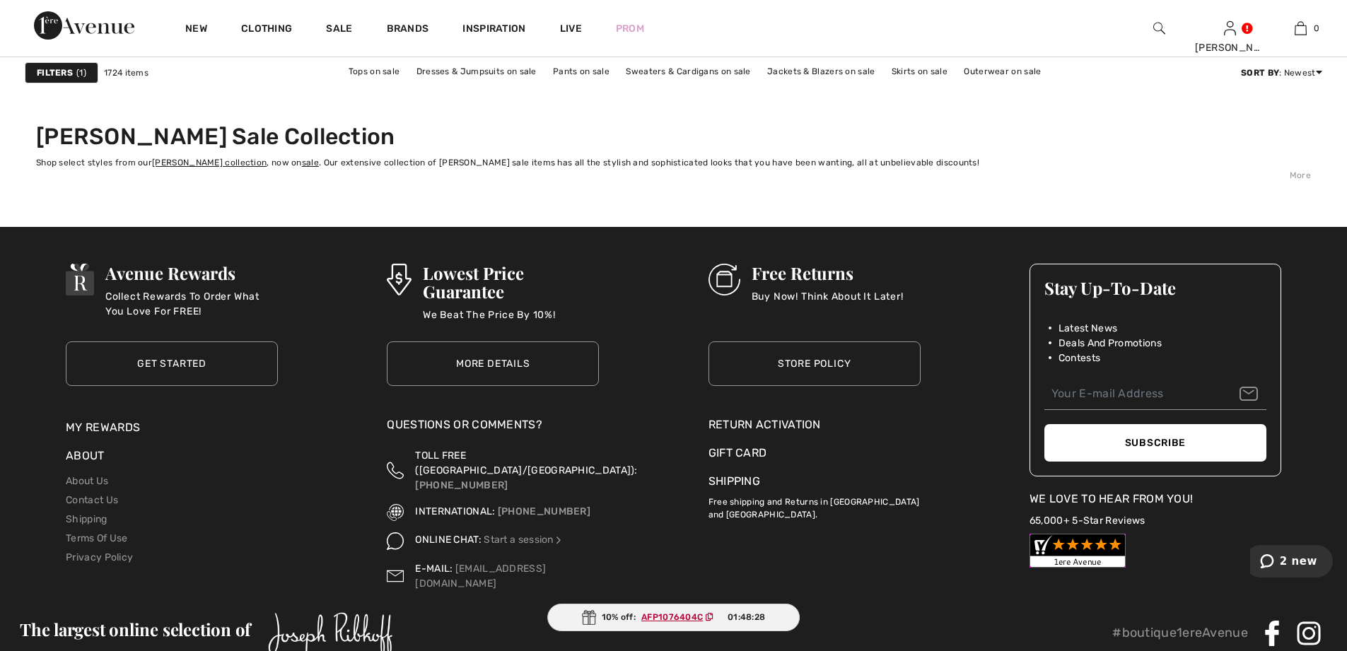
scroll to position [8269, 0]
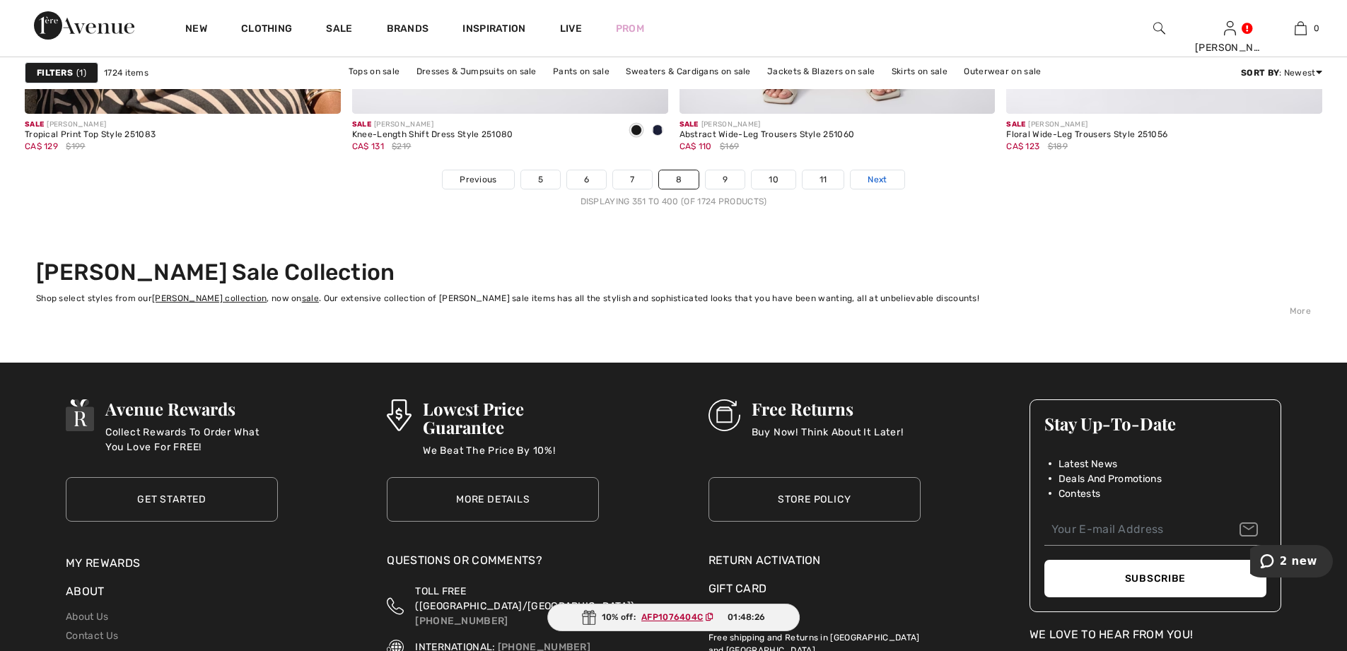
click at [882, 181] on span "Next" at bounding box center [876, 179] width 19 height 13
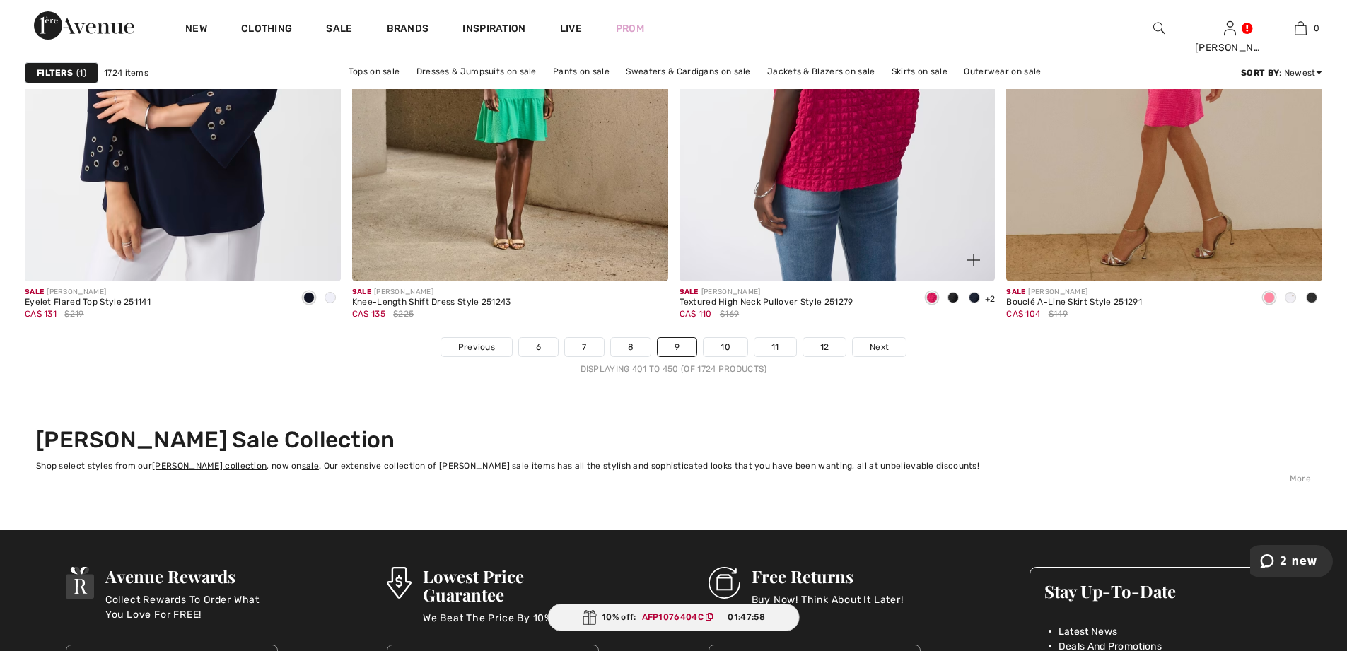
scroll to position [8271, 0]
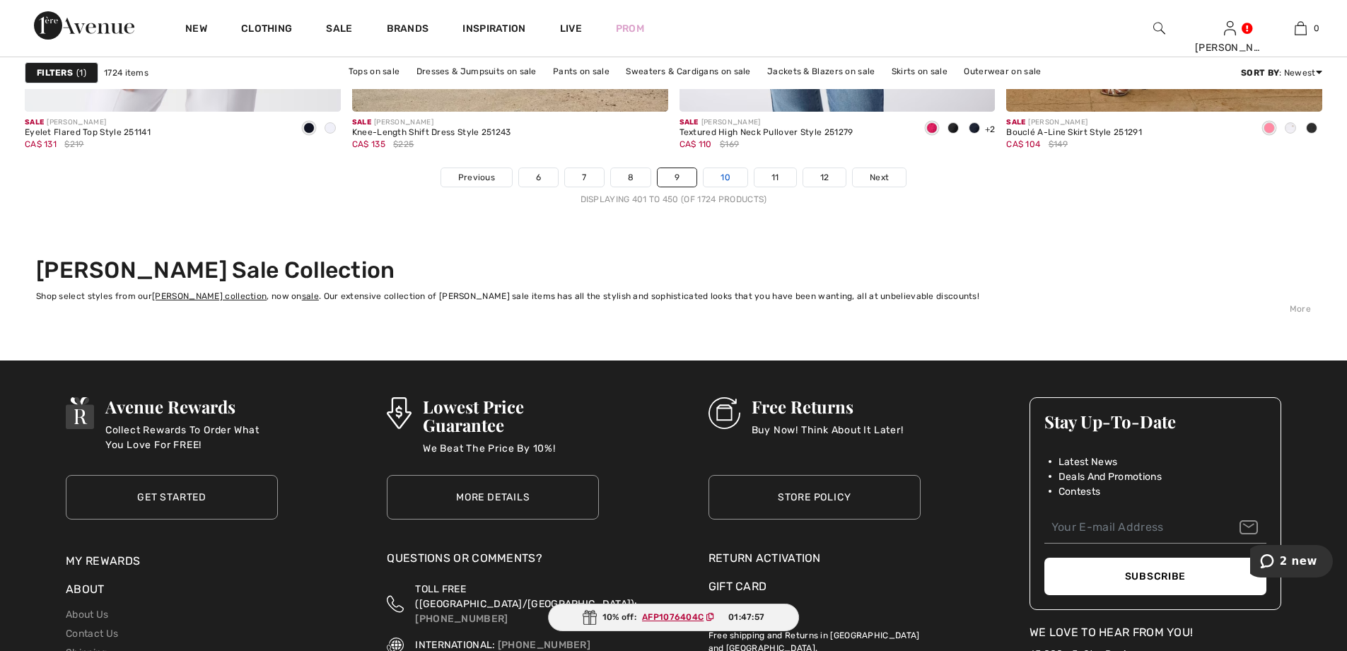
click at [730, 177] on link "10" at bounding box center [725, 177] width 44 height 18
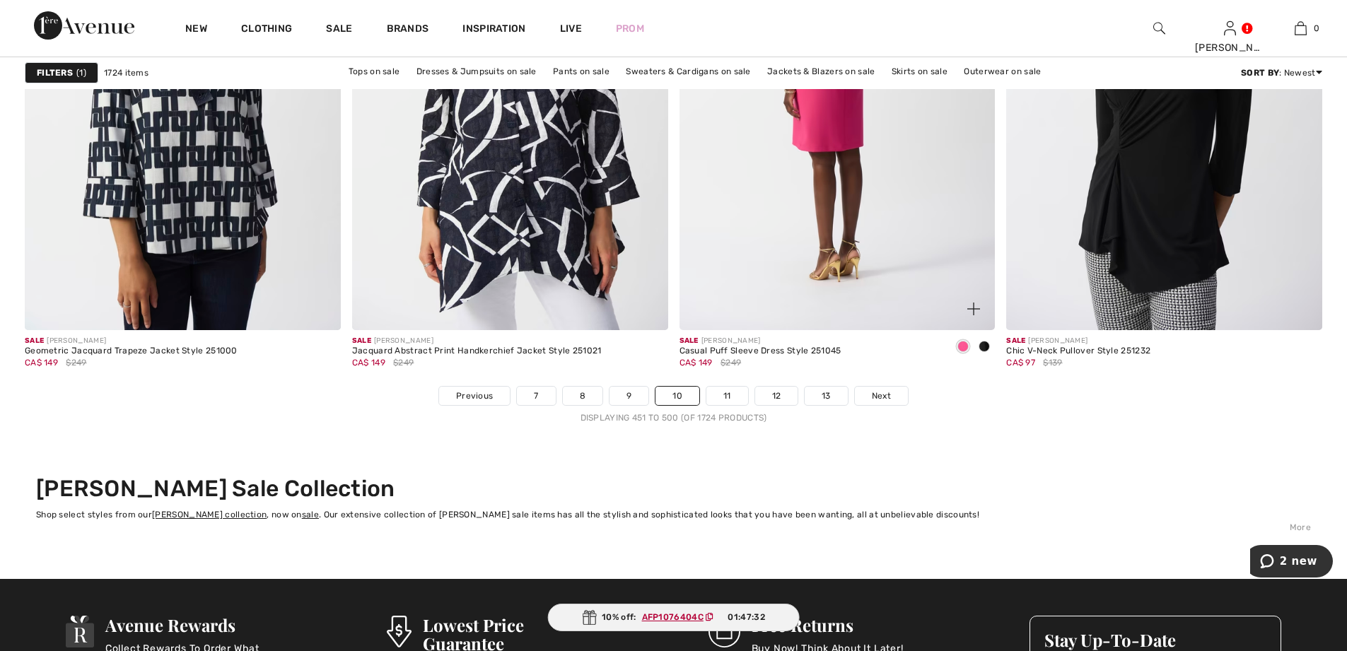
scroll to position [8130, 0]
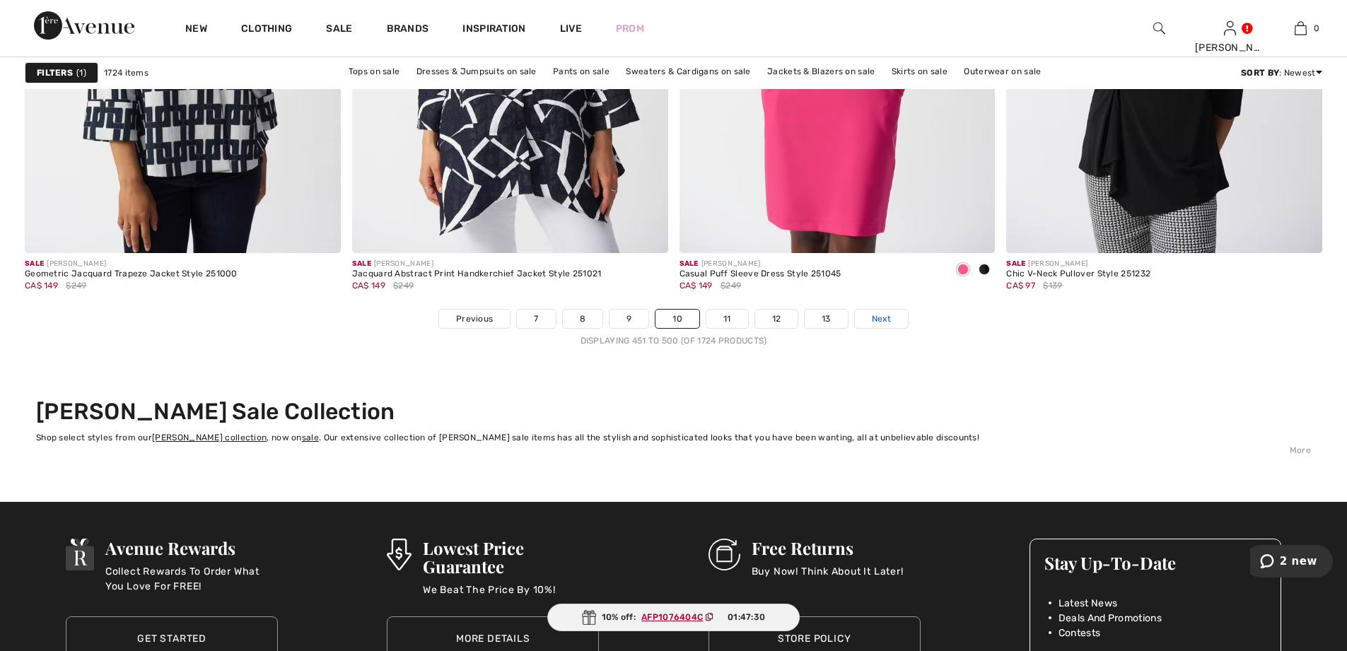
click at [884, 320] on span "Next" at bounding box center [881, 318] width 19 height 13
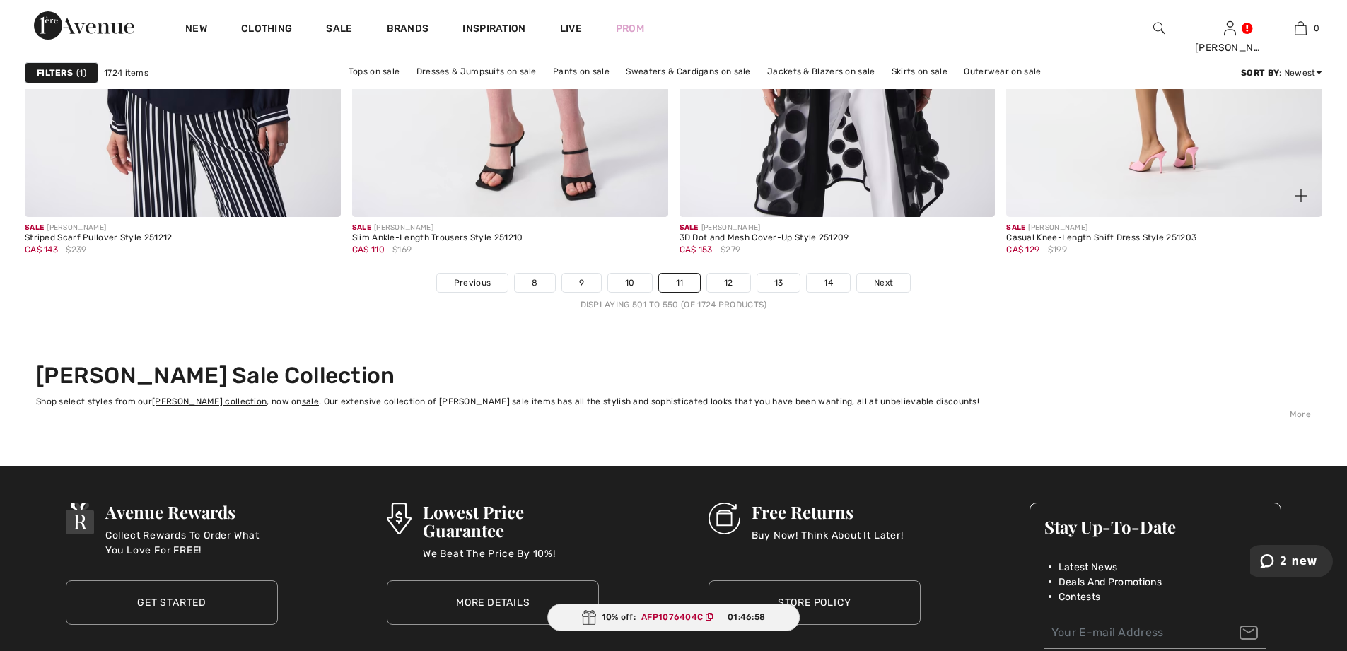
scroll to position [8200, 0]
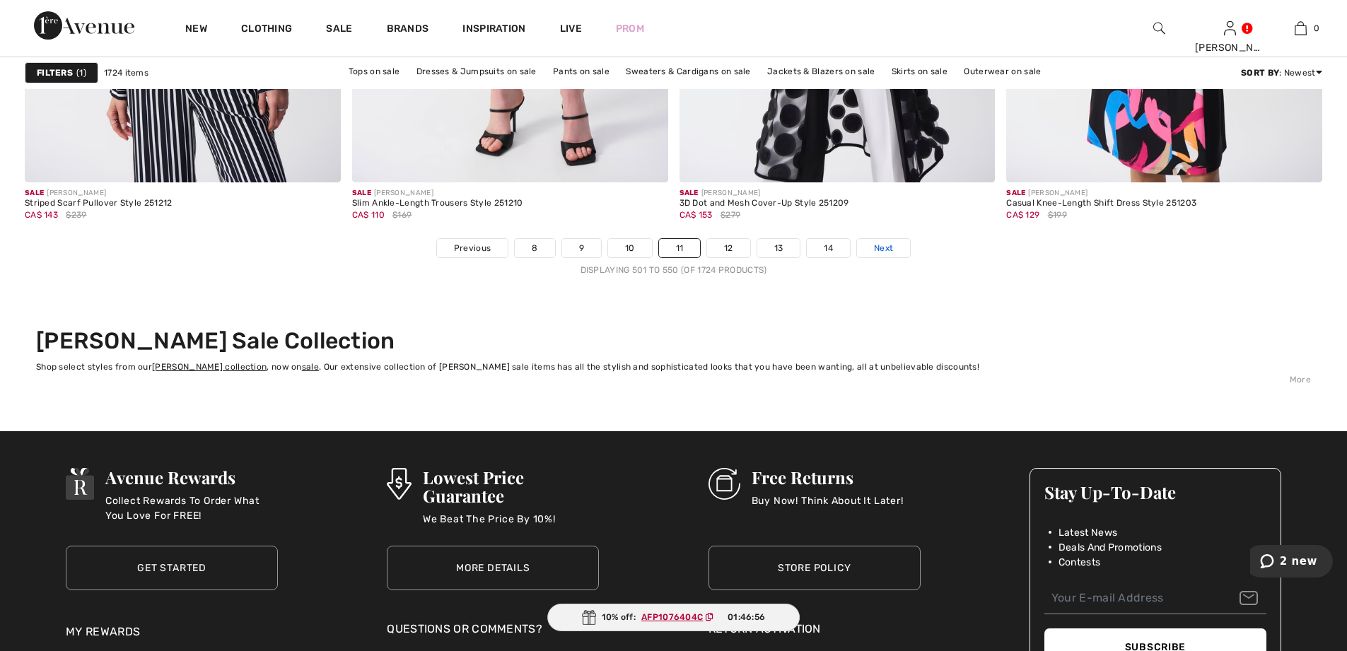
click at [884, 247] on span "Next" at bounding box center [883, 248] width 19 height 13
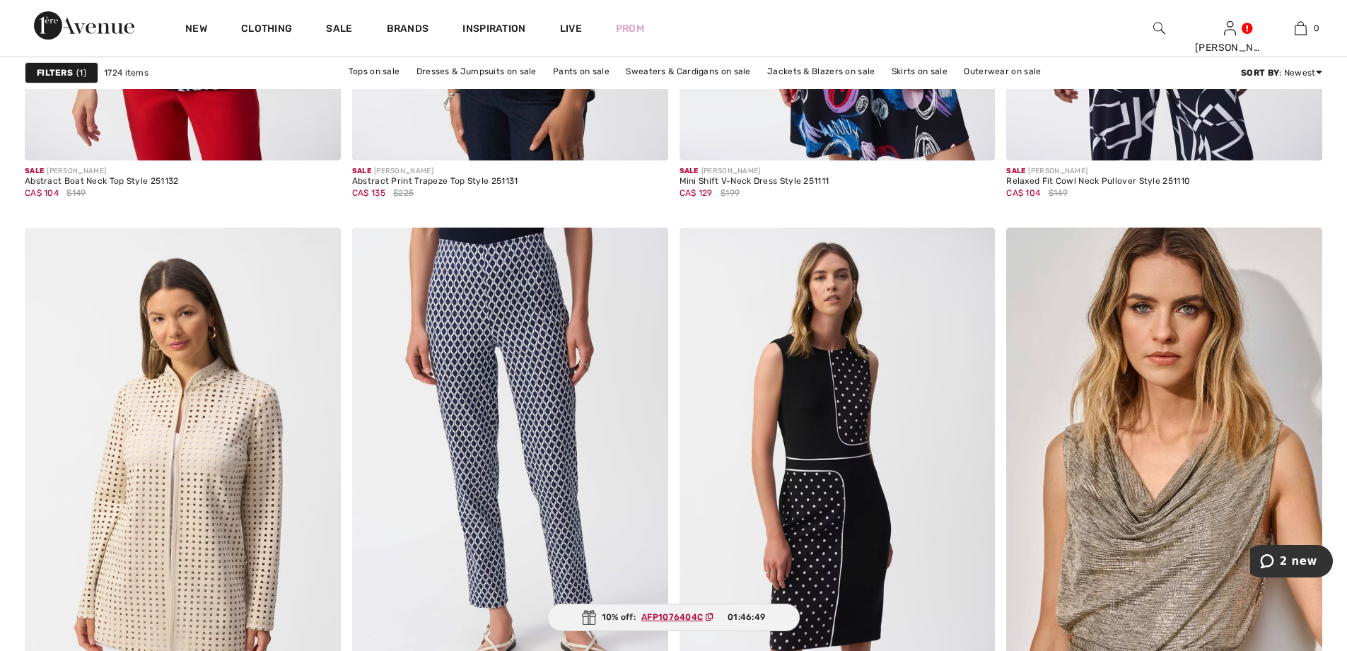
scroll to position [1767, 0]
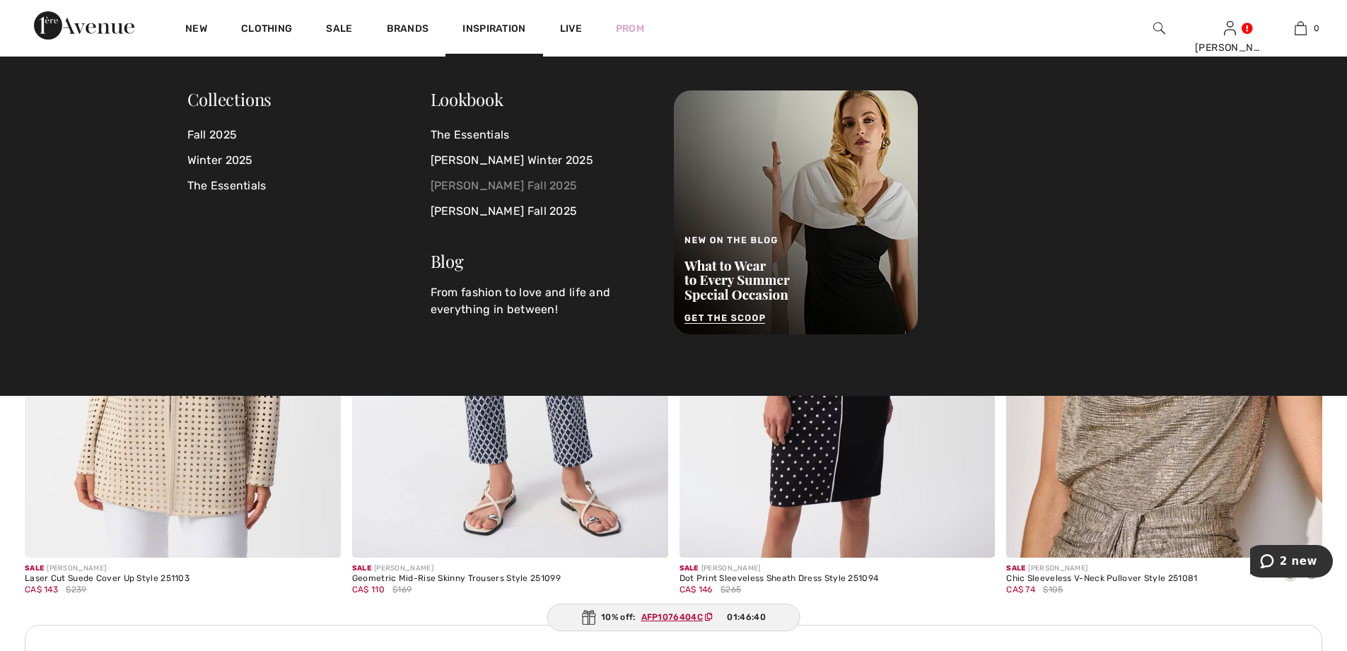
click at [488, 182] on link "[PERSON_NAME] Fall 2025" at bounding box center [544, 185] width 226 height 25
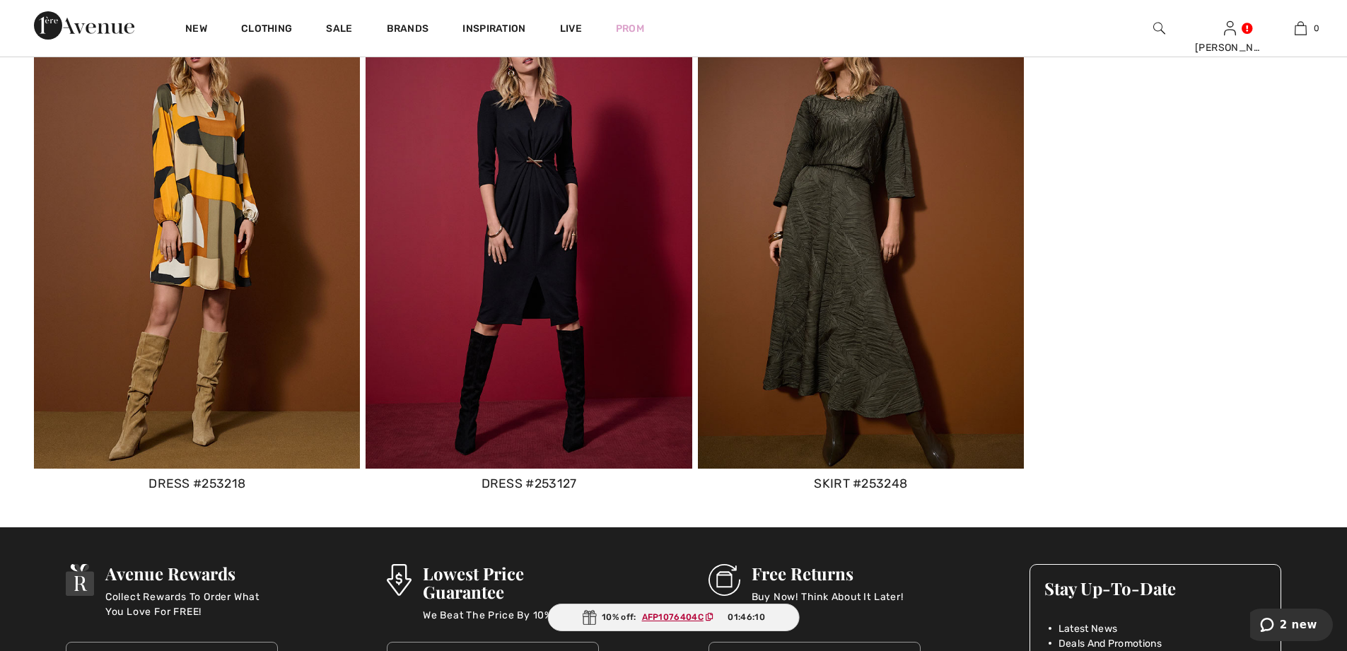
scroll to position [8200, 0]
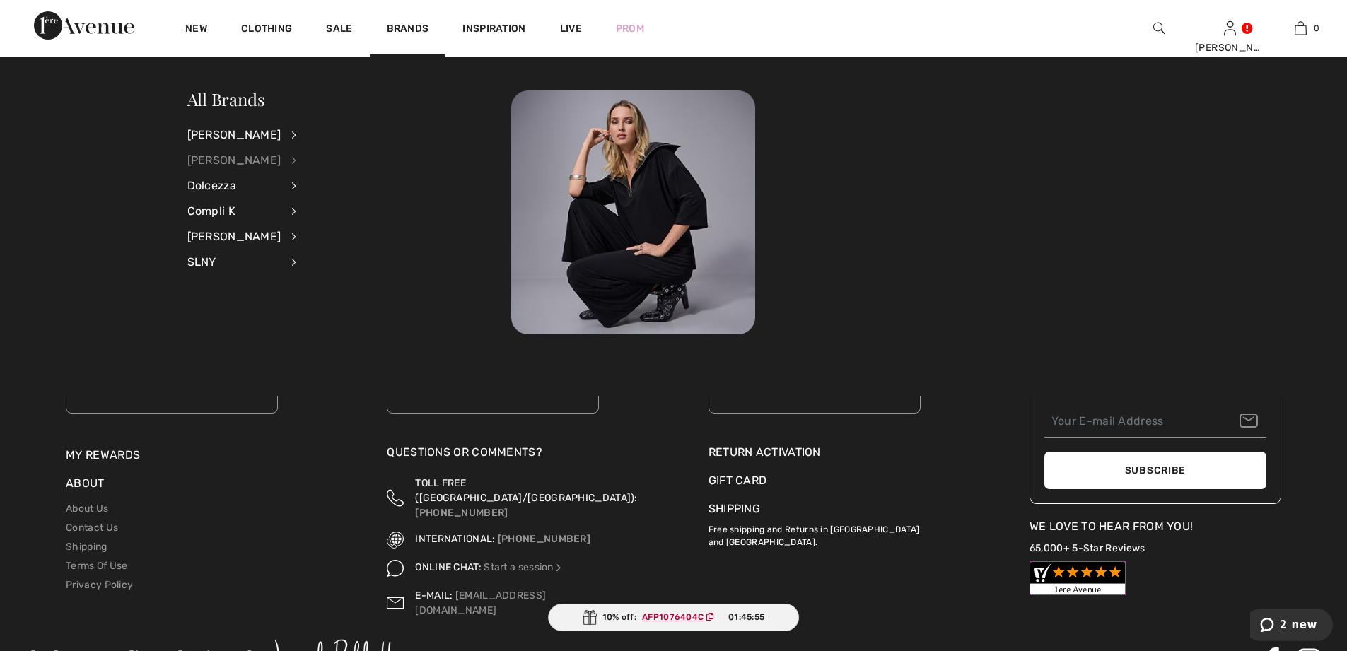
click at [234, 163] on div "[PERSON_NAME]" at bounding box center [234, 160] width 94 height 25
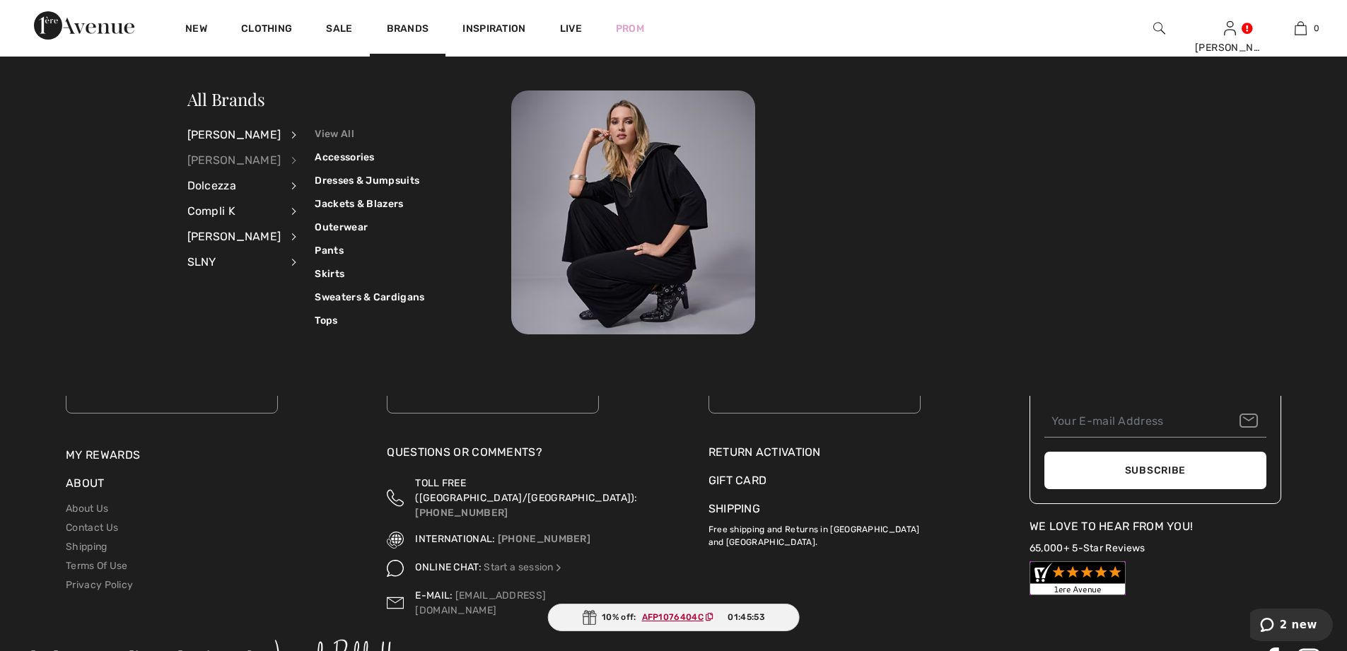
click at [329, 132] on link "View All" at bounding box center [370, 133] width 110 height 23
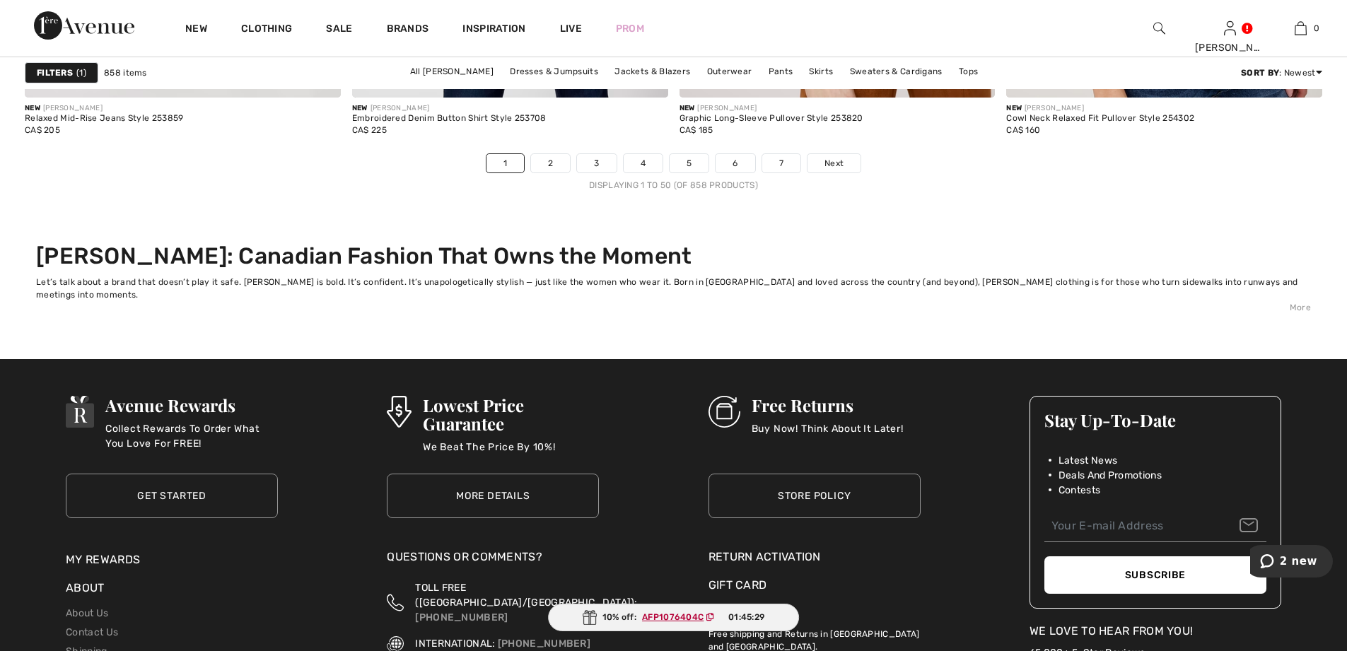
scroll to position [8695, 0]
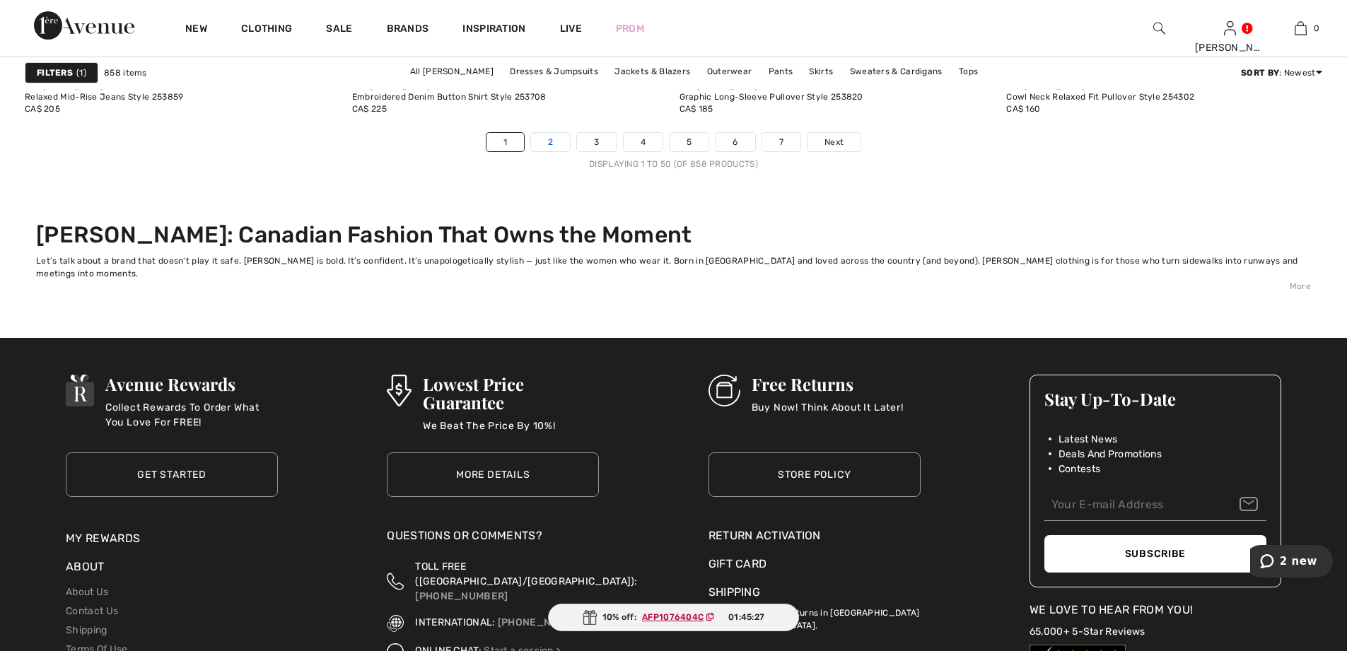
click at [550, 146] on link "2" at bounding box center [550, 142] width 39 height 18
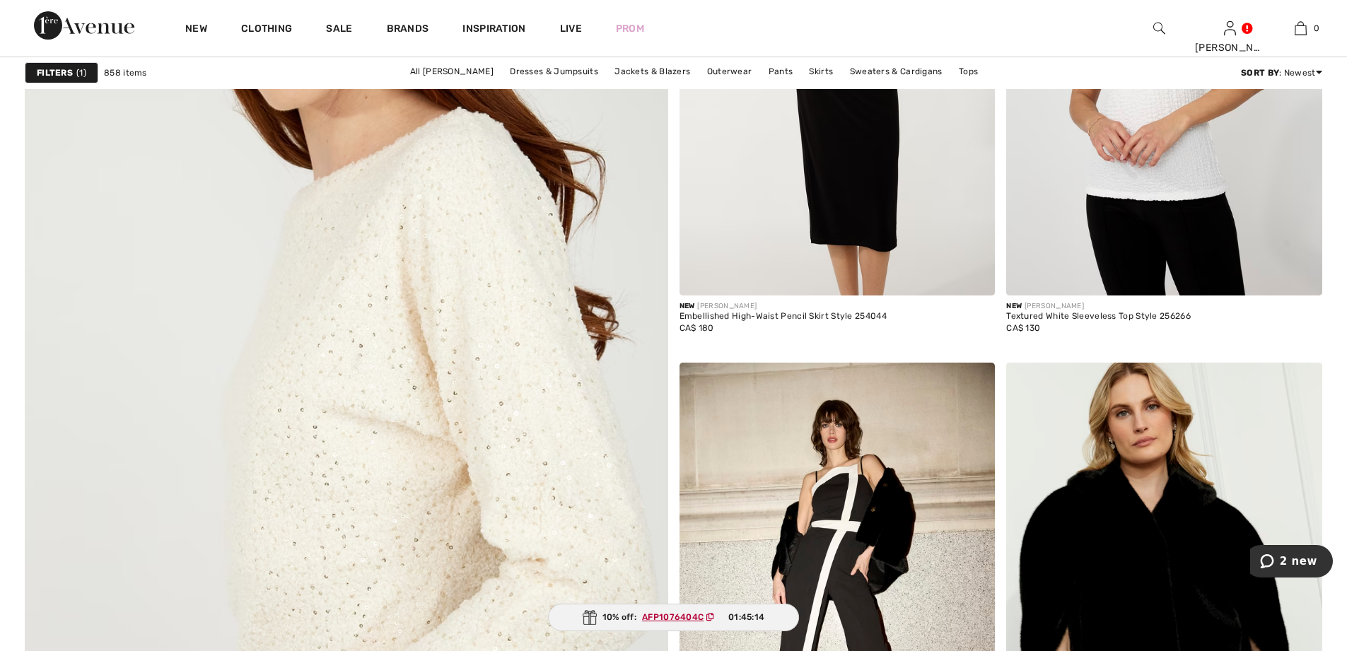
scroll to position [5090, 0]
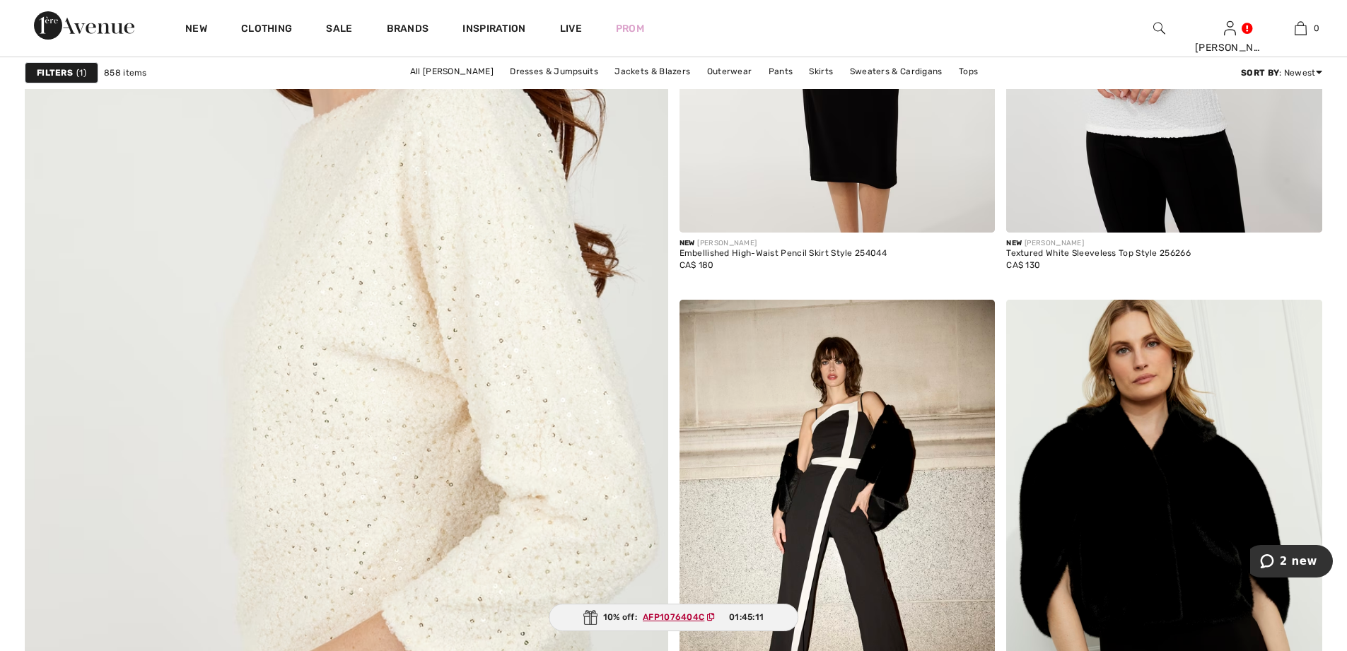
click at [482, 286] on img at bounding box center [345, 337] width 771 height 1157
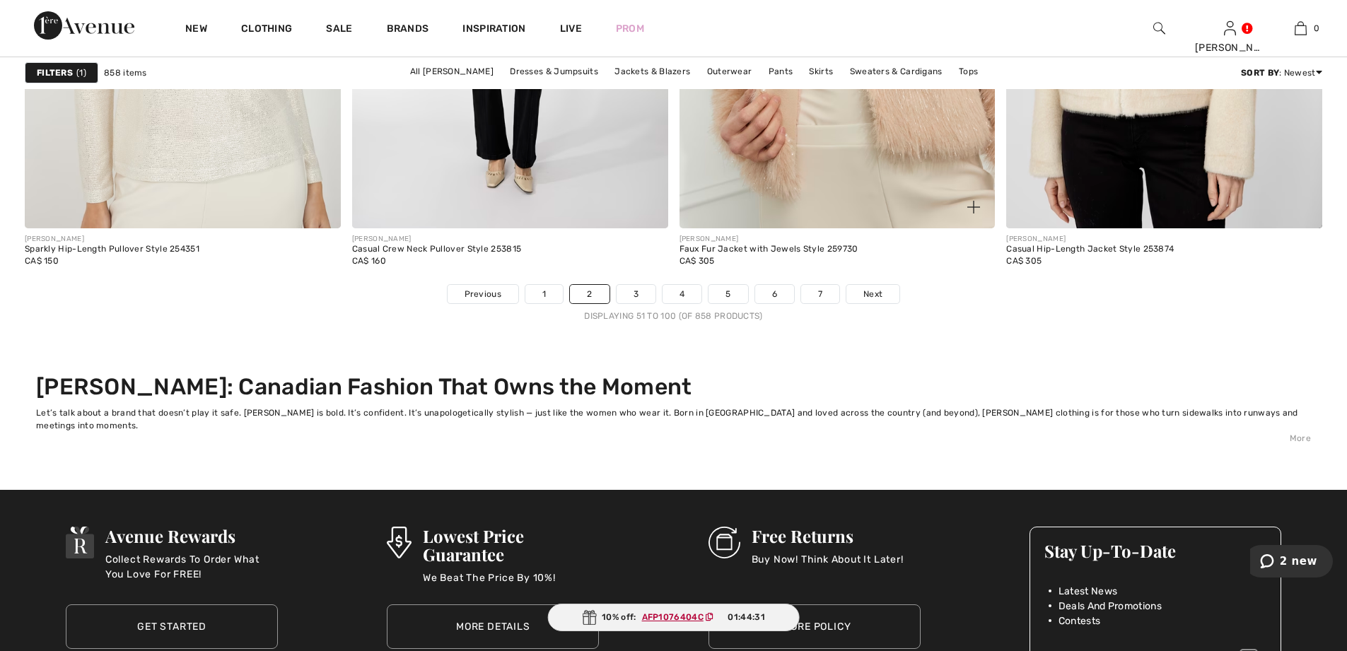
scroll to position [8554, 0]
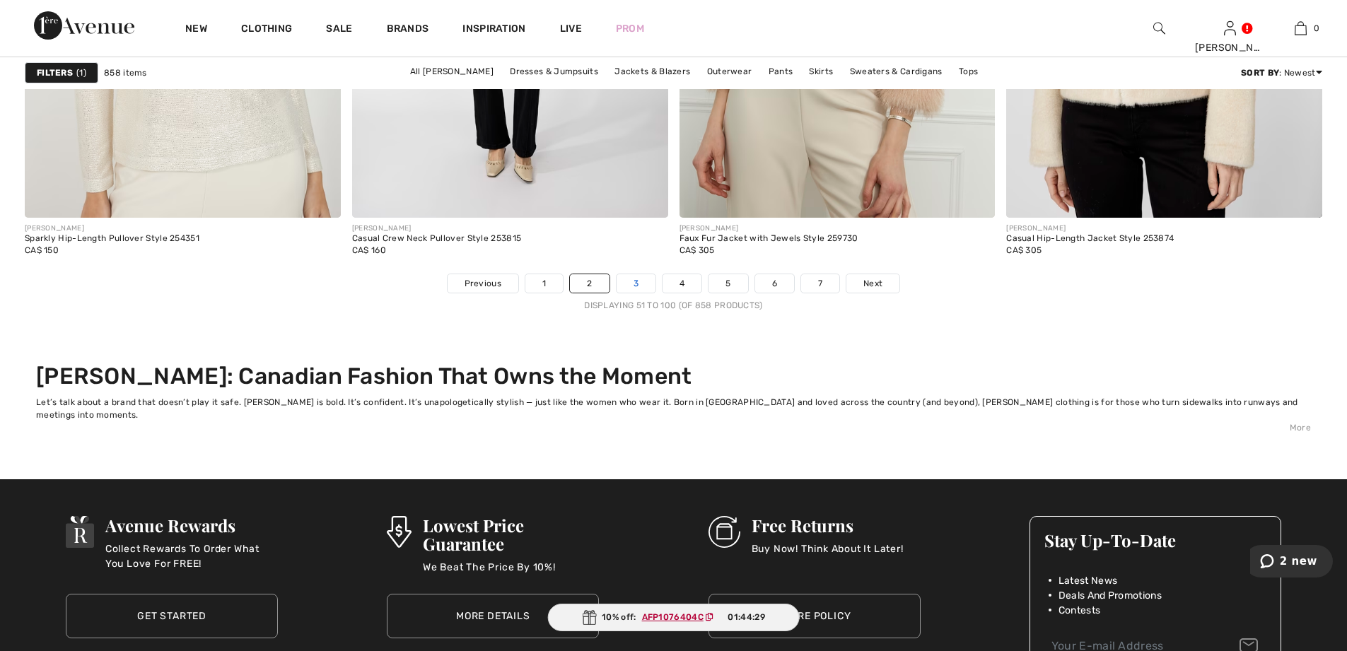
click at [635, 279] on link "3" at bounding box center [635, 283] width 39 height 18
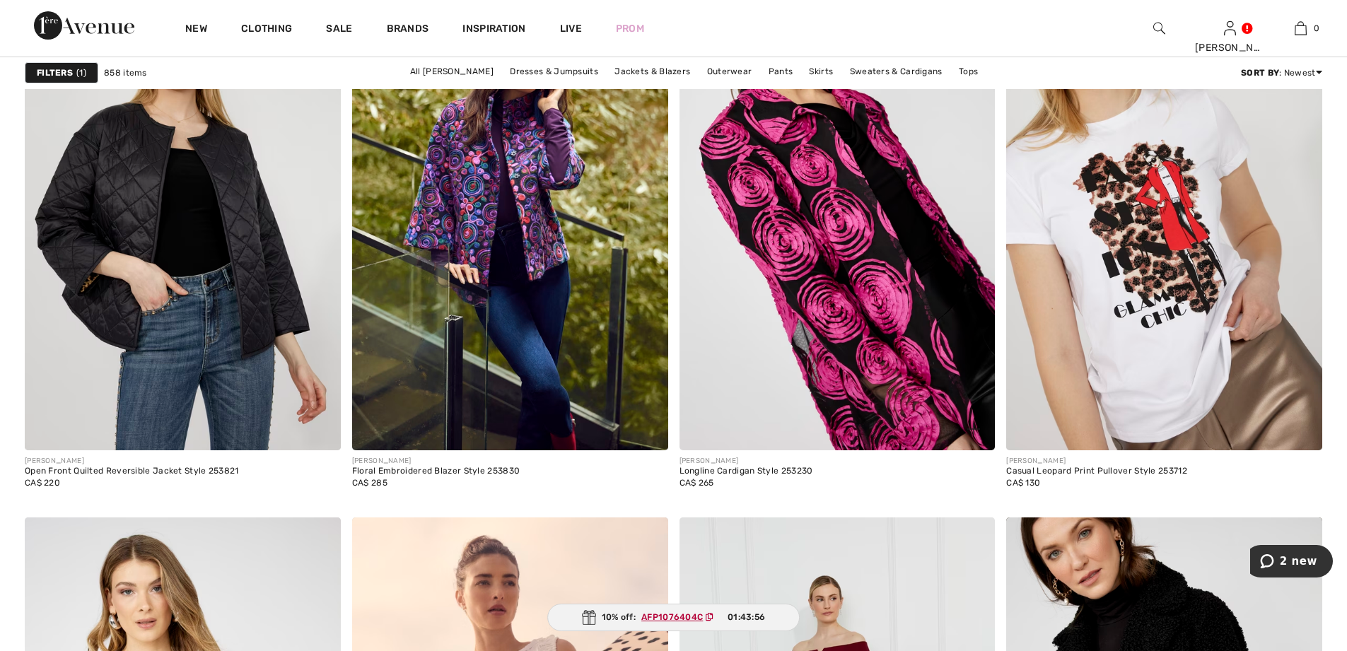
scroll to position [7281, 0]
